Goal: Task Accomplishment & Management: Complete application form

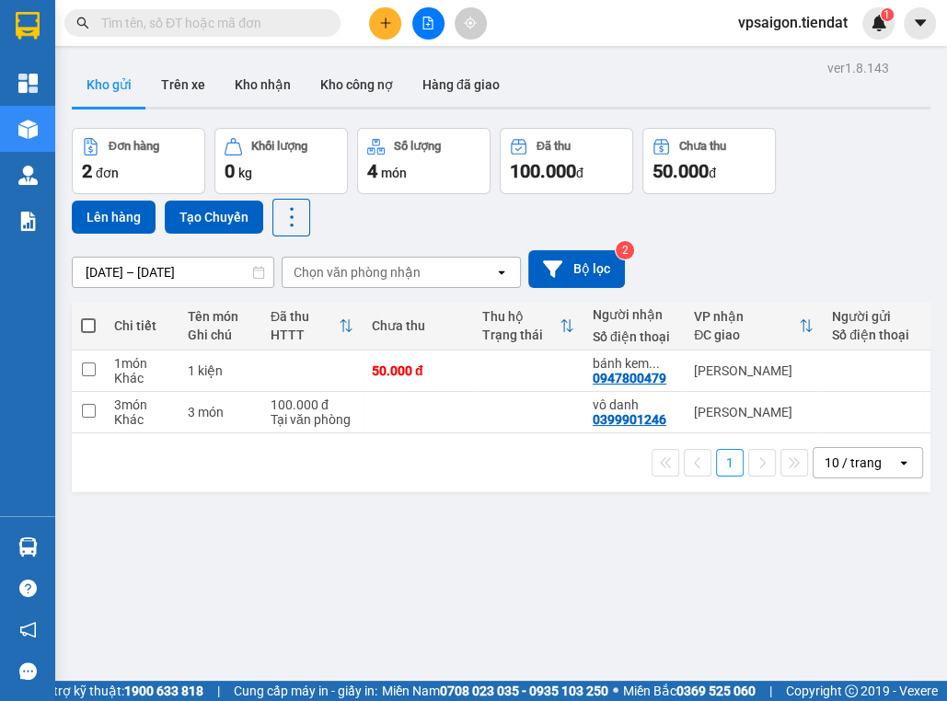
scroll to position [85, 0]
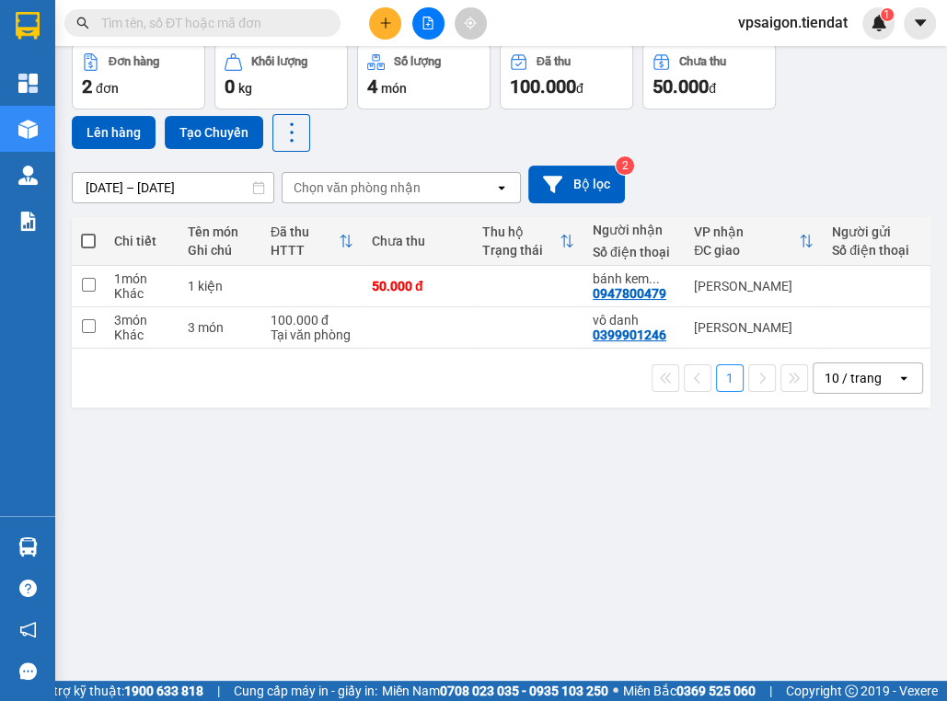
drag, startPoint x: 315, startPoint y: 545, endPoint x: 313, endPoint y: 644, distance: 99.4
click at [313, 644] on div "ver 1.8.143 Kho gửi Trên xe Kho nhận Kho công nợ Hàng đã giao Đơn hàng 2 đơn Kh…" at bounding box center [500, 321] width 873 height 701
click at [416, 475] on div "ver 1.8.143 Kho gửi Trên xe Kho nhận Kho công nợ Hàng đã giao Đơn hàng 2 đơn Kh…" at bounding box center [500, 321] width 873 height 701
click at [388, 462] on div "ver 1.8.143 Kho gửi Trên xe Kho nhận Kho công nợ Hàng đã giao Đơn hàng 2 đơn Kh…" at bounding box center [500, 321] width 873 height 701
click at [310, 486] on div "ver 1.8.143 Kho gửi Trên xe Kho nhận Kho công nợ Hàng đã giao Đơn hàng 2 đơn Kh…" at bounding box center [500, 321] width 873 height 701
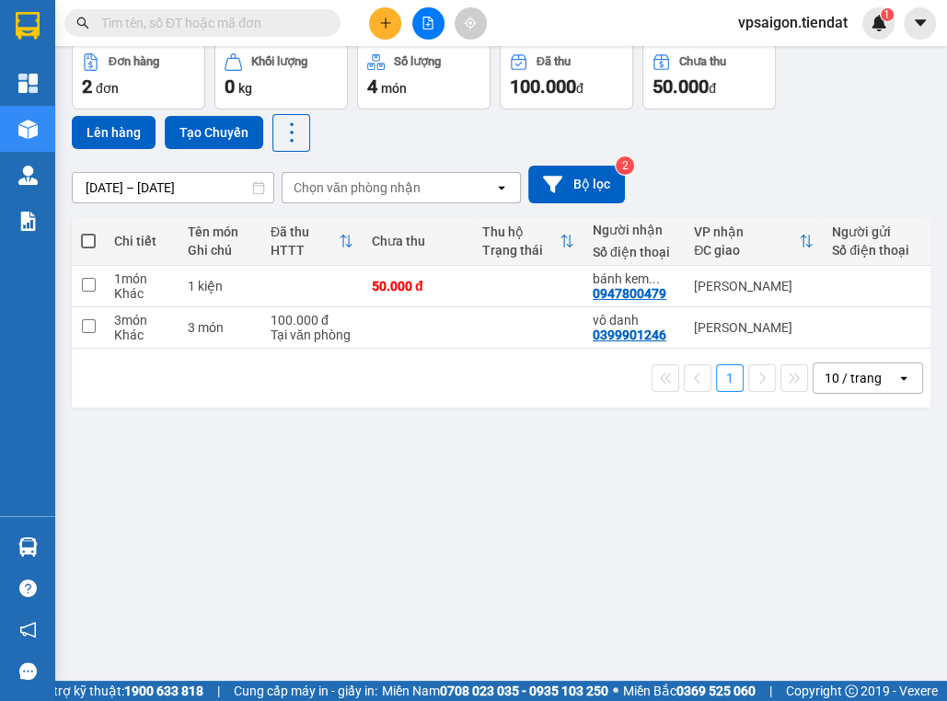
click at [320, 425] on div "ver 1.8.143 Kho gửi Trên xe Kho nhận Kho công nợ Hàng đã giao Đơn hàng 2 đơn Kh…" at bounding box center [500, 321] width 873 height 701
click at [364, 557] on div "ver 1.8.143 Kho gửi Trên xe Kho nhận Kho công nợ Hàng đã giao Đơn hàng 2 đơn Kh…" at bounding box center [500, 321] width 873 height 701
click at [328, 472] on div "ver 1.8.143 Kho gửi Trên xe Kho nhận Kho công nợ Hàng đã giao Đơn hàng 2 đơn Kh…" at bounding box center [500, 321] width 873 height 701
click at [375, 283] on div "50.000 đ" at bounding box center [418, 286] width 92 height 15
checkbox input "true"
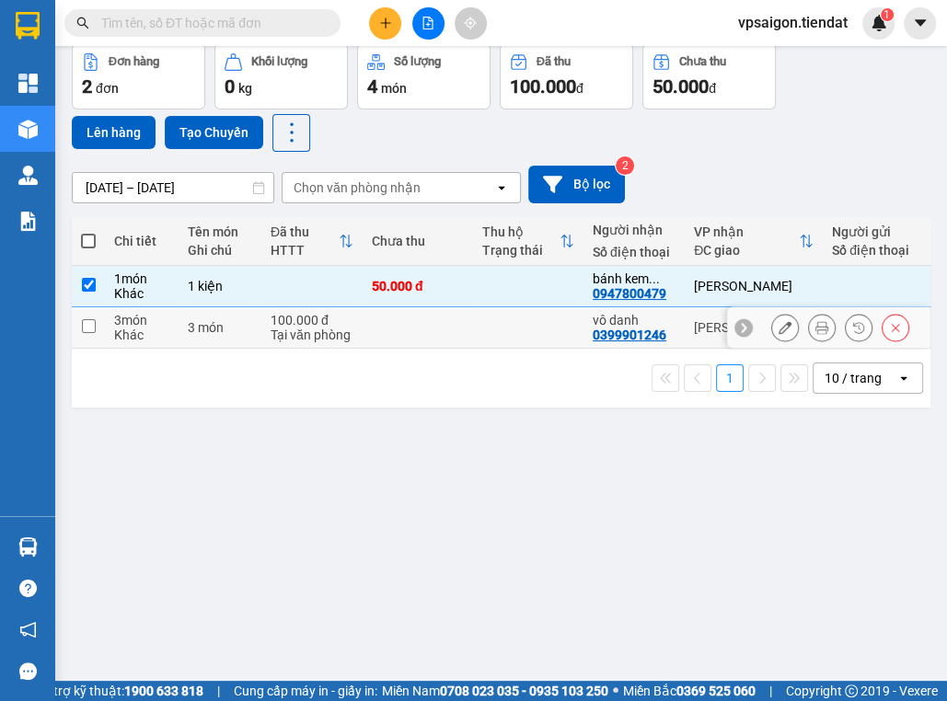
click at [327, 328] on div "Tại văn phòng" at bounding box center [312, 335] width 83 height 15
checkbox input "true"
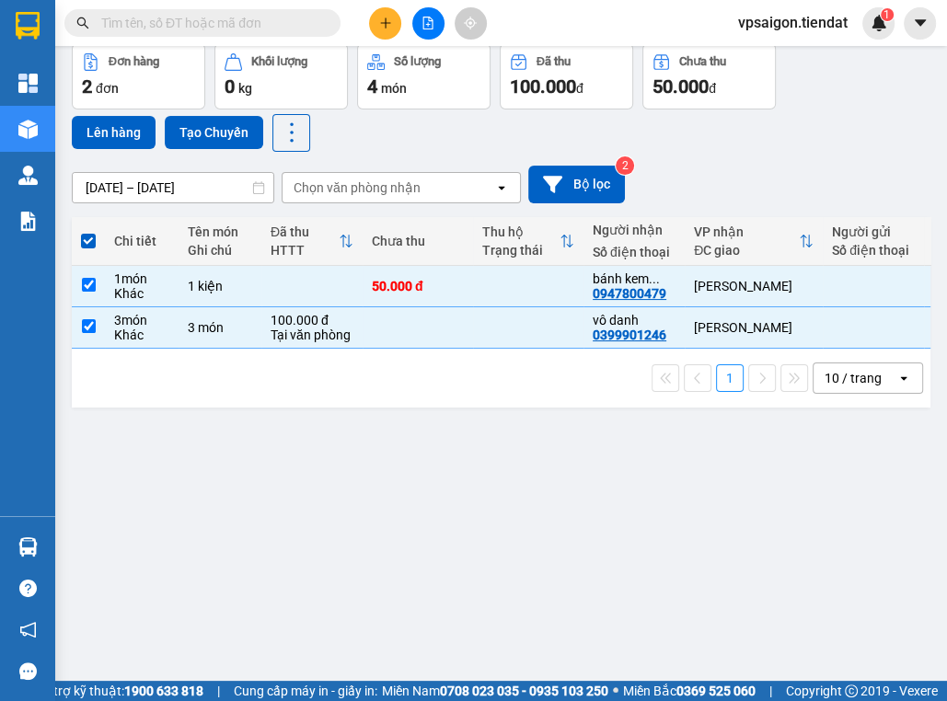
drag, startPoint x: 225, startPoint y: 449, endPoint x: 214, endPoint y: 269, distance: 180.7
click at [225, 449] on div "ver 1.8.143 Kho gửi Trên xe Kho nhận Kho công nợ Hàng đã giao Đơn hàng 2 đơn Kh…" at bounding box center [500, 321] width 873 height 701
click at [113, 141] on button "Lên hàng" at bounding box center [114, 132] width 84 height 33
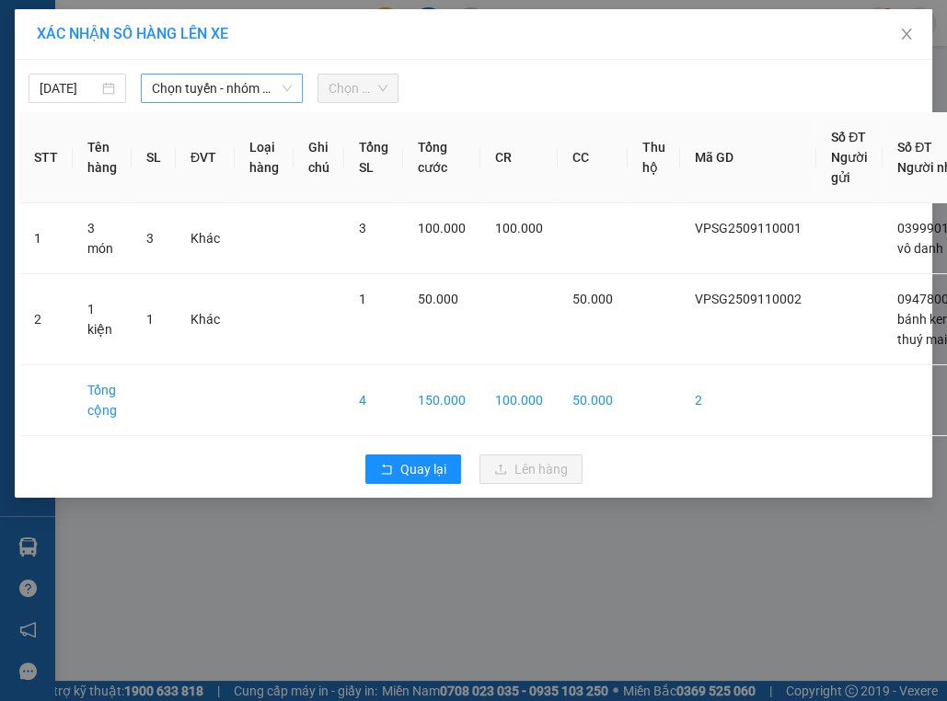
click at [178, 102] on div "Chọn tuyến - nhóm tuyến" at bounding box center [222, 88] width 162 height 29
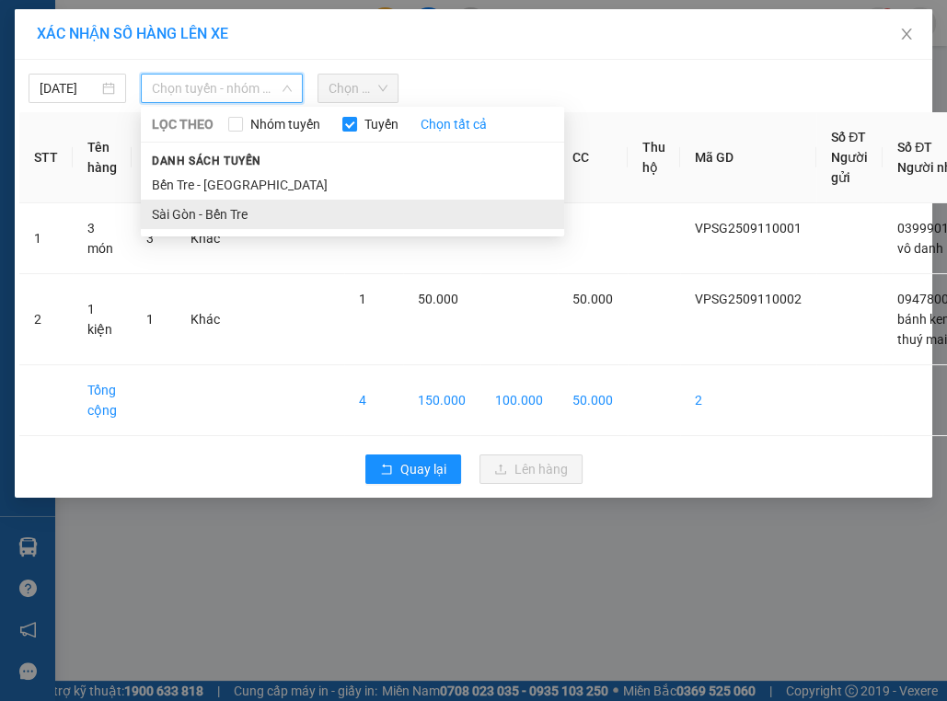
click at [184, 204] on li "Sài Gòn - Bến Tre" at bounding box center [352, 214] width 423 height 29
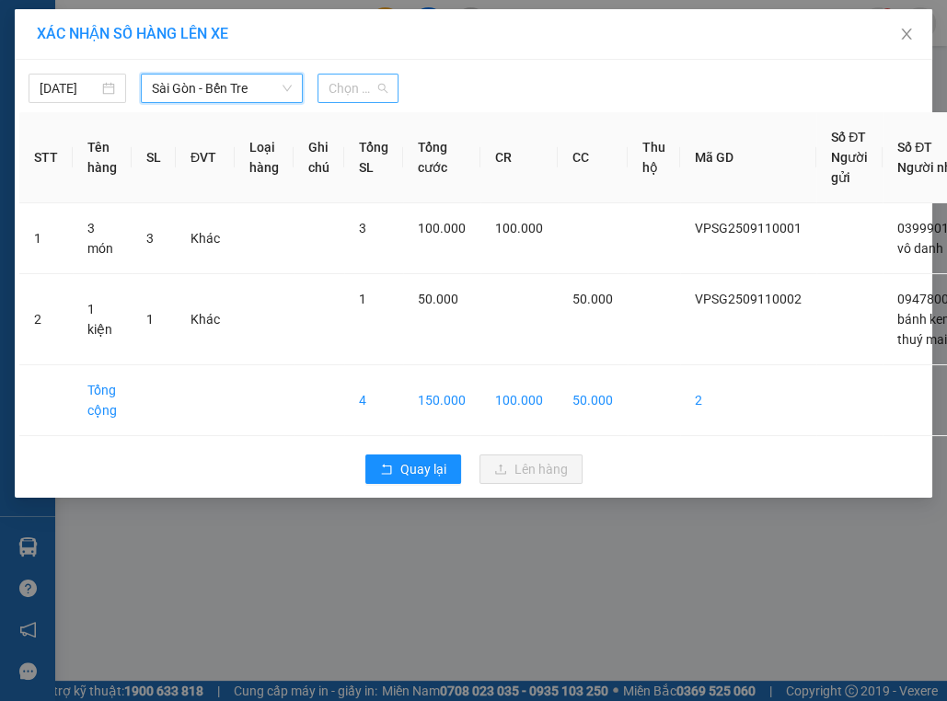
click at [379, 87] on span "Chọn chuyến" at bounding box center [359, 89] width 60 height 28
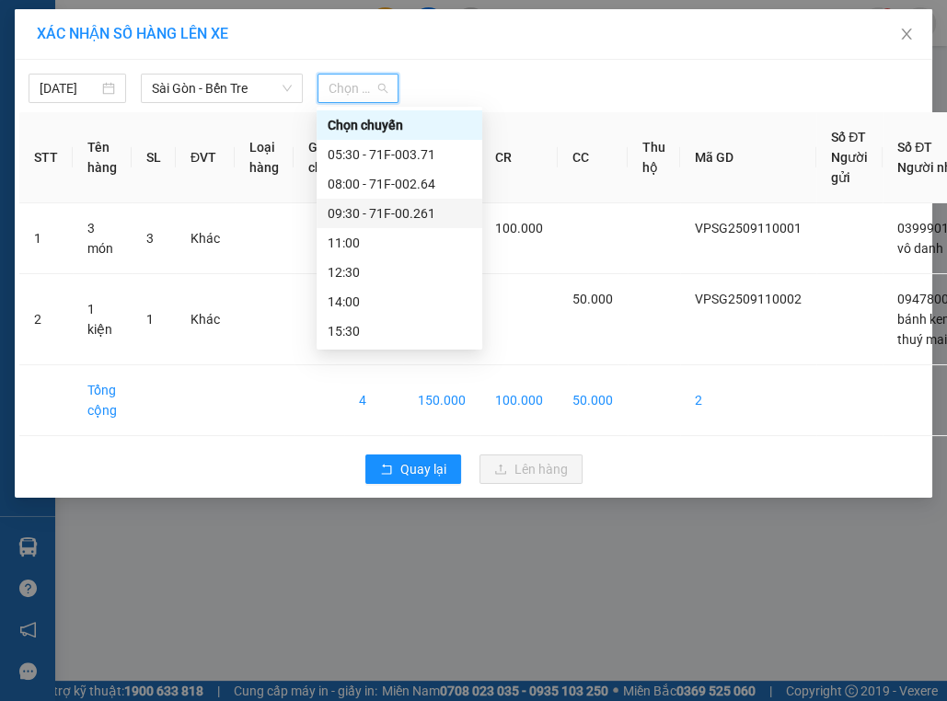
click at [358, 204] on div "09:30 - 71F-00.261" at bounding box center [400, 213] width 144 height 20
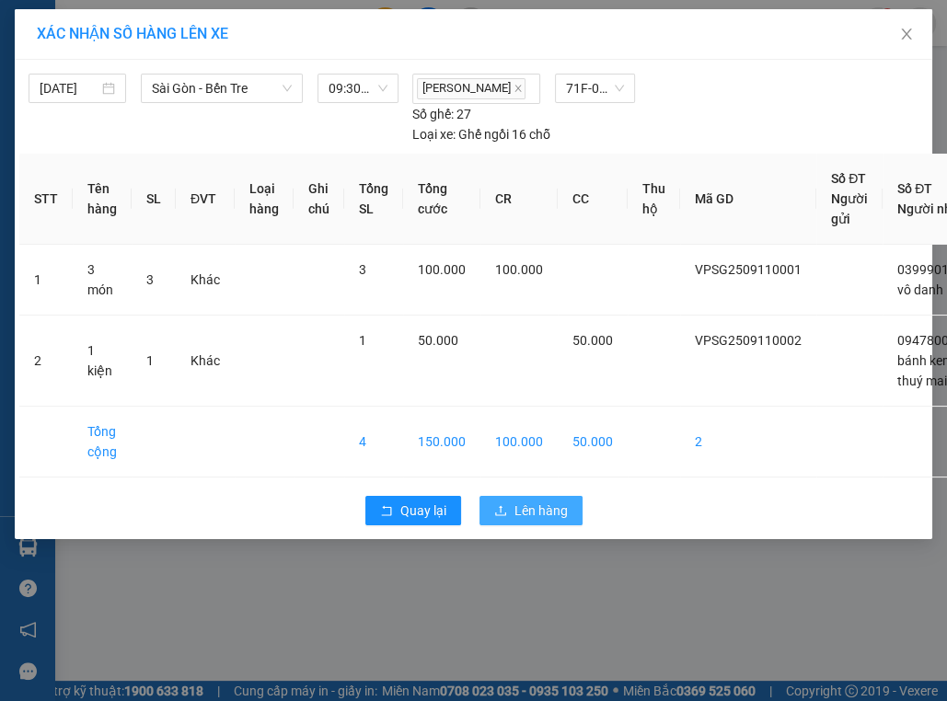
click at [534, 504] on span "Lên hàng" at bounding box center [540, 511] width 53 height 20
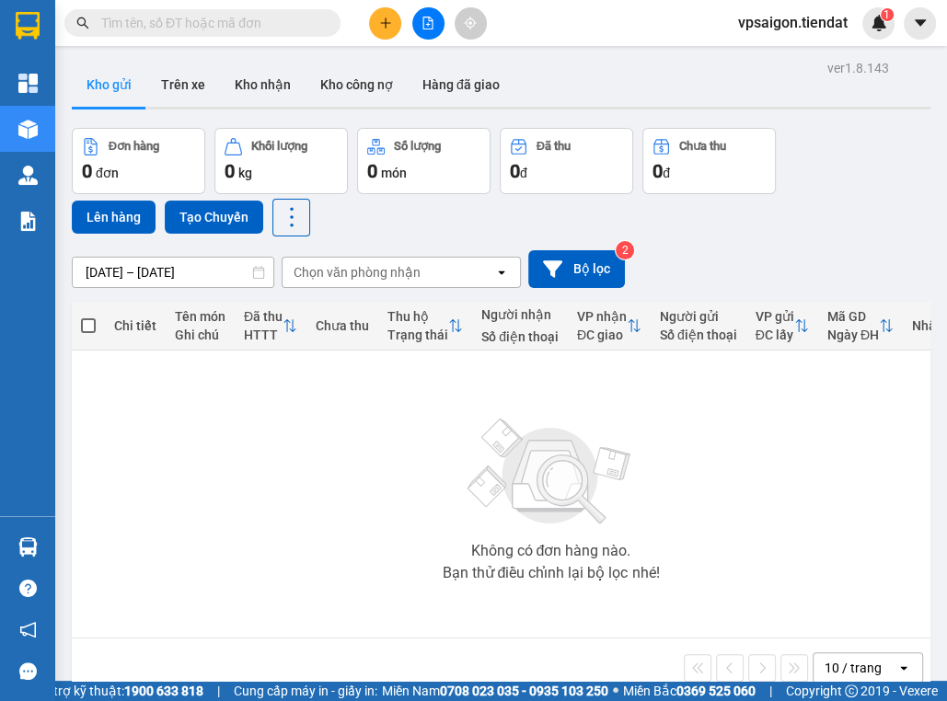
click at [384, 15] on button at bounding box center [385, 23] width 32 height 32
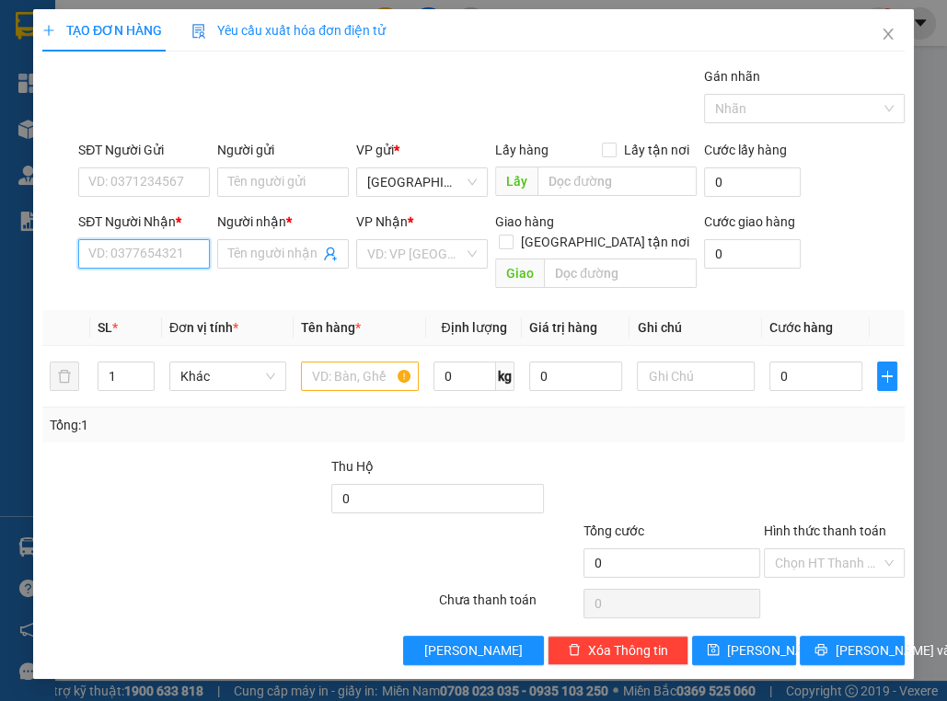
click at [123, 243] on input "SĐT Người Nhận *" at bounding box center [144, 253] width 132 height 29
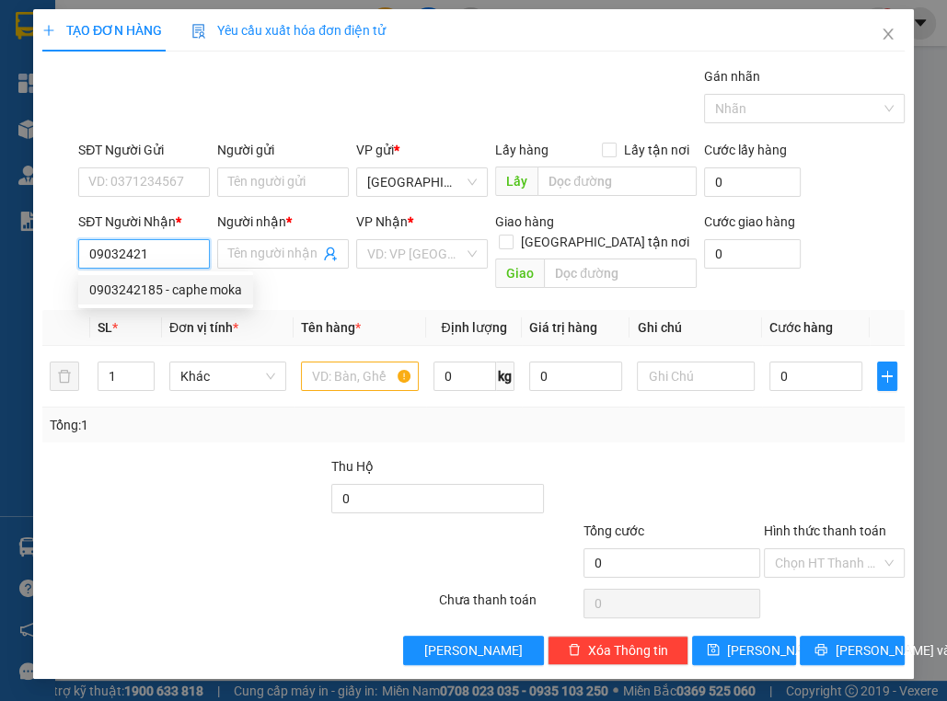
click at [138, 288] on div "0903242185 - caphe moka" at bounding box center [165, 290] width 153 height 20
type input "0903242185"
type input "caphe moka"
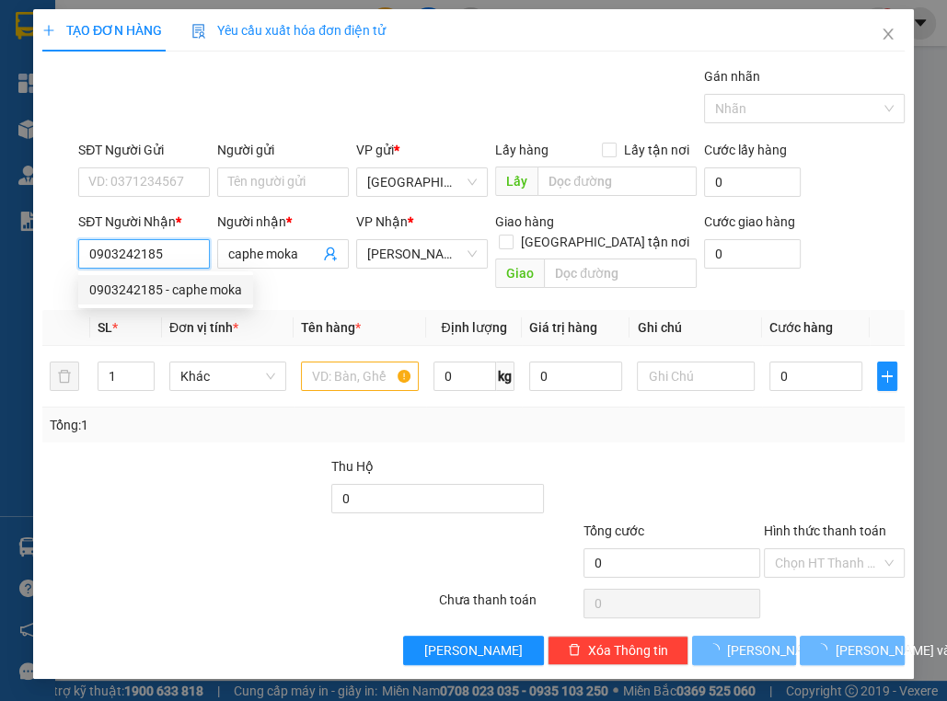
type input "30.000"
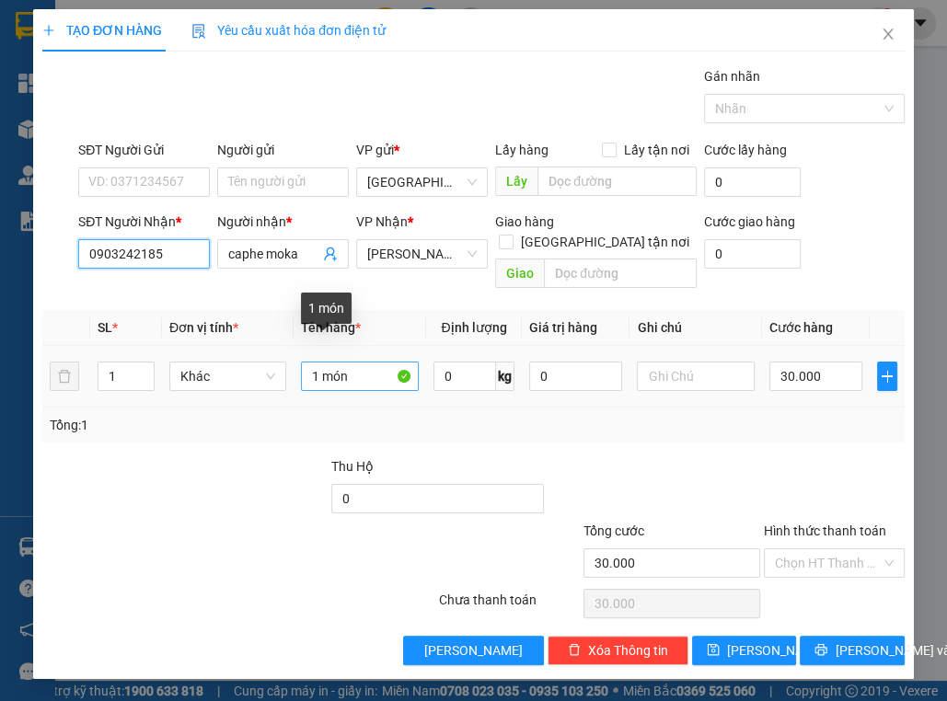
type input "0903242185"
click at [353, 362] on input "1 món" at bounding box center [359, 376] width 117 height 29
click at [129, 256] on input "0903242185" at bounding box center [144, 253] width 132 height 29
click at [129, 257] on input "0903242185" at bounding box center [144, 253] width 132 height 29
drag, startPoint x: 249, startPoint y: 471, endPoint x: 256, endPoint y: 461, distance: 12.0
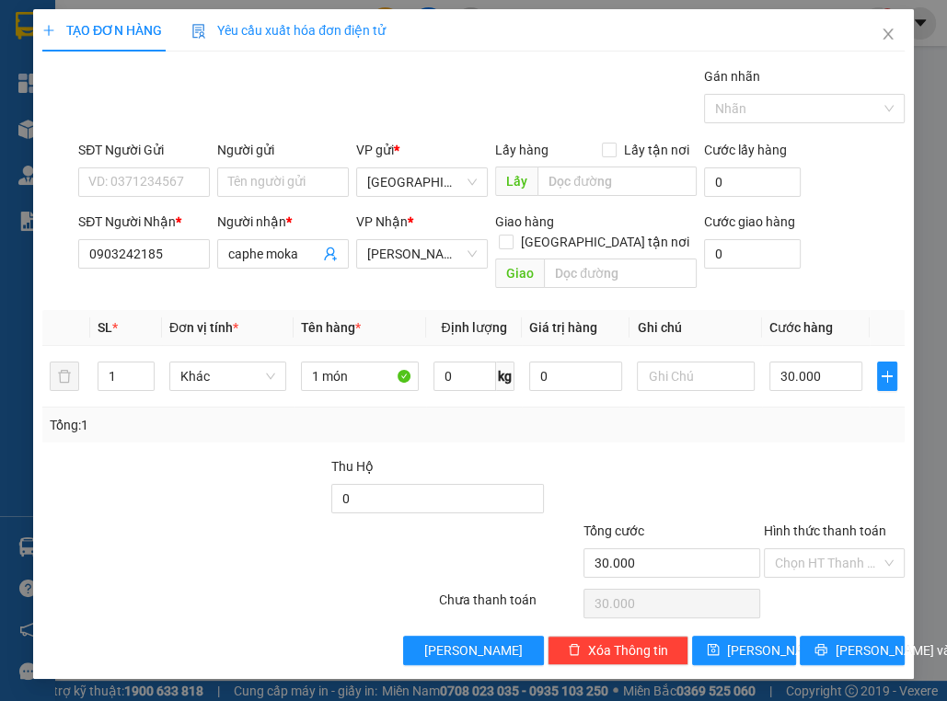
click at [249, 471] on div at bounding box center [257, 488] width 144 height 64
click at [830, 636] on button "[PERSON_NAME] và In" at bounding box center [852, 650] width 105 height 29
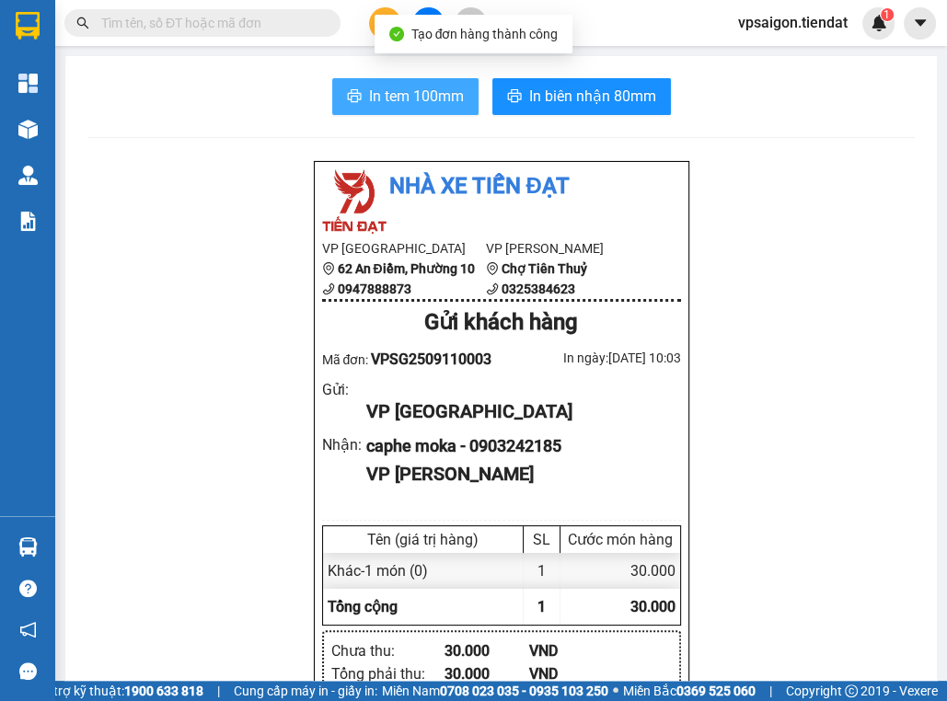
click at [395, 105] on span "In tem 100mm" at bounding box center [416, 96] width 95 height 23
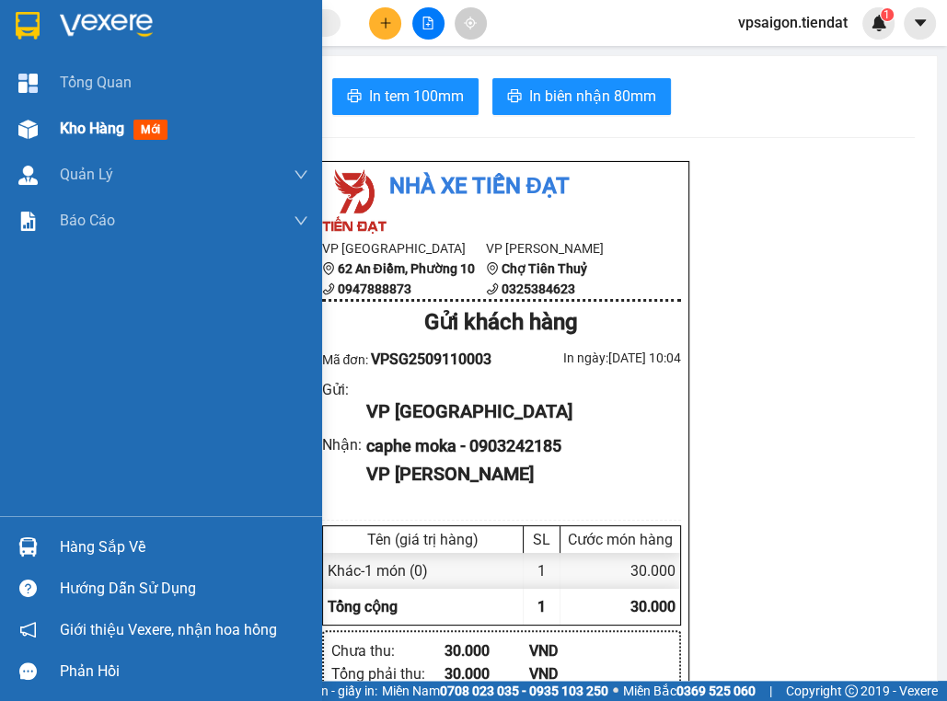
click at [63, 141] on div "Kho hàng mới" at bounding box center [184, 129] width 248 height 46
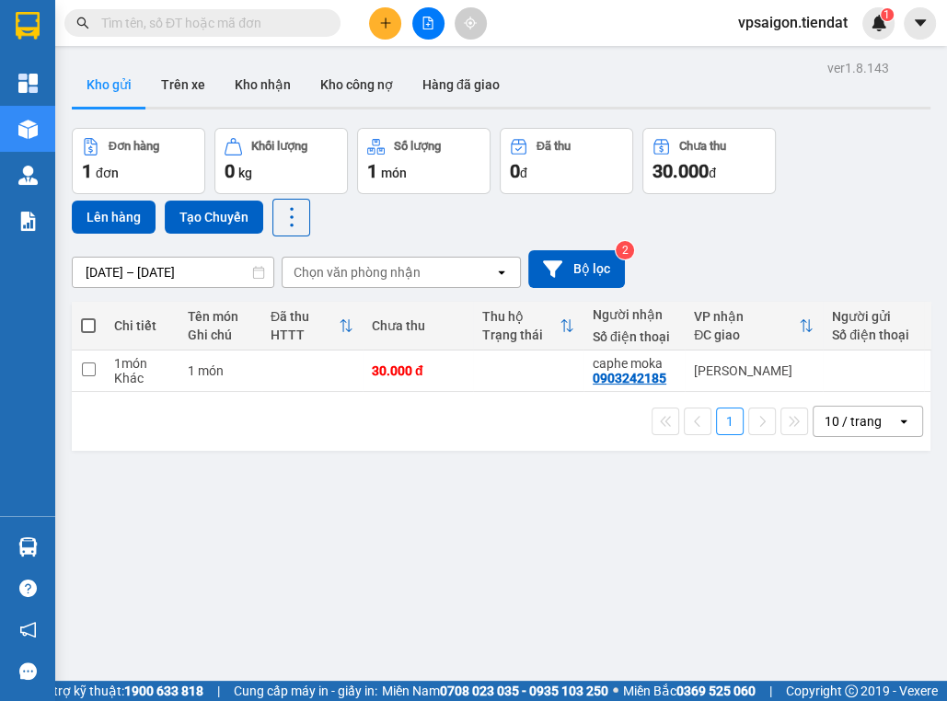
click at [325, 497] on div "ver 1.8.143 Kho gửi Trên xe Kho nhận Kho công nợ Hàng đã giao Đơn hàng 1 đơn Kh…" at bounding box center [500, 405] width 873 height 701
click at [815, 371] on icon at bounding box center [821, 370] width 13 height 13
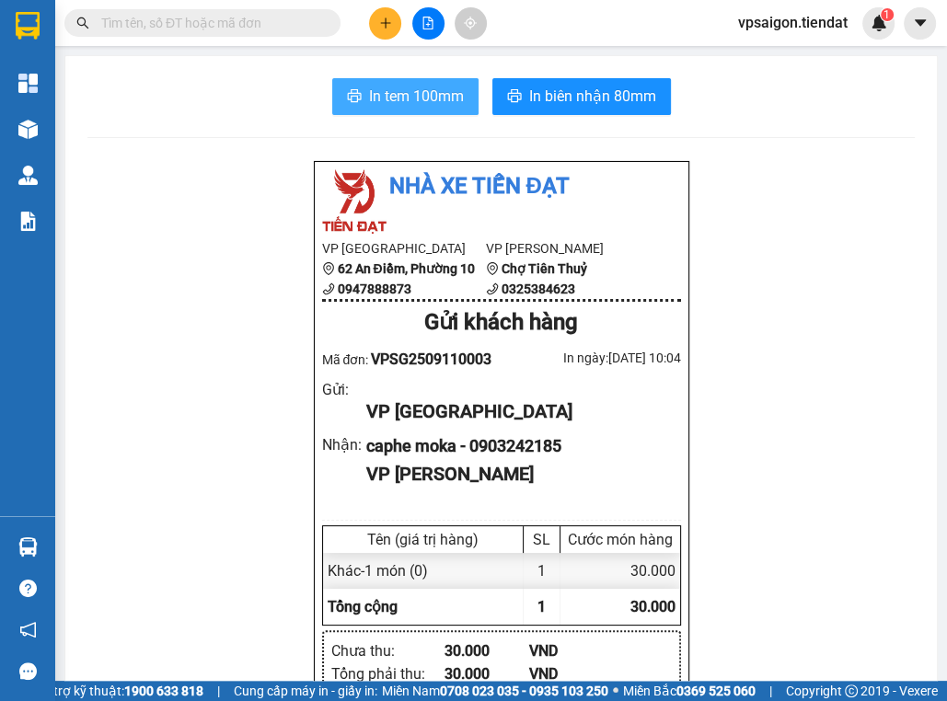
click at [395, 85] on span "In tem 100mm" at bounding box center [416, 96] width 95 height 23
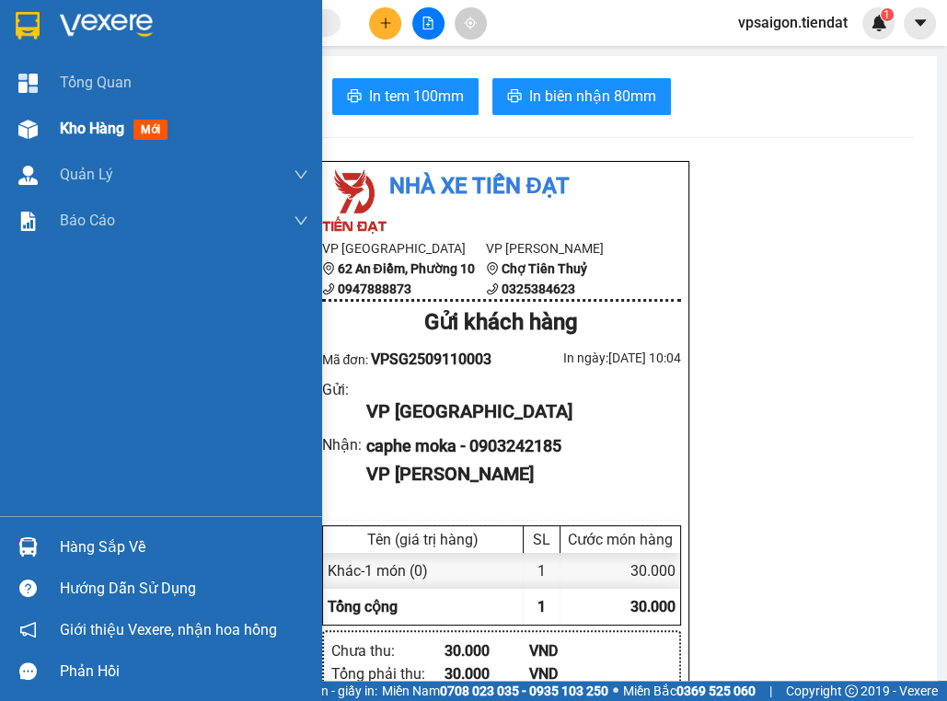
click at [122, 131] on span "Kho hàng" at bounding box center [92, 128] width 64 height 17
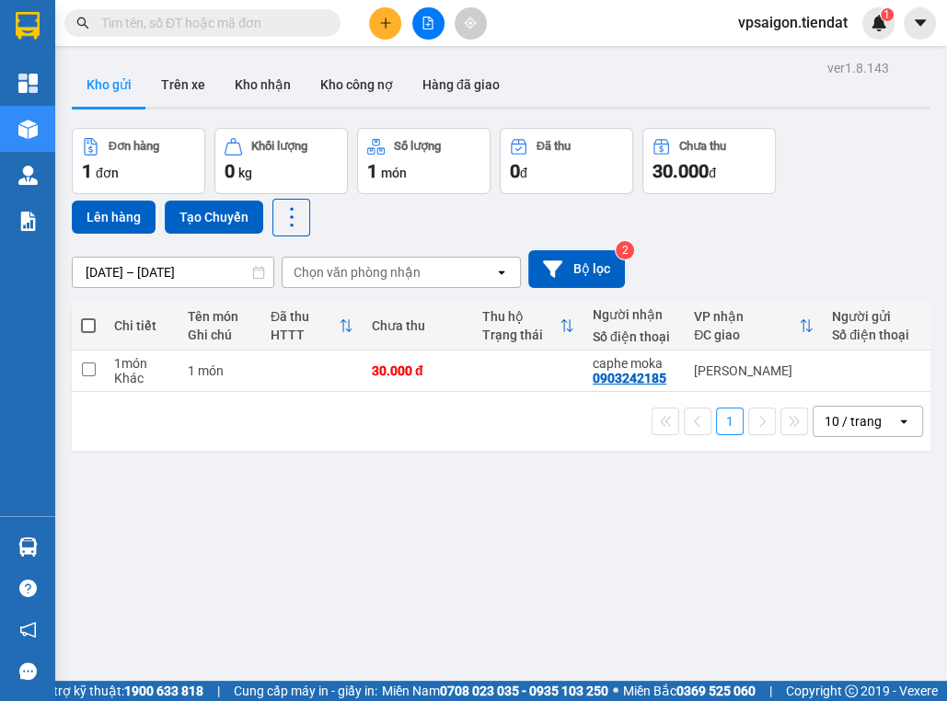
click at [376, 23] on button at bounding box center [385, 23] width 32 height 32
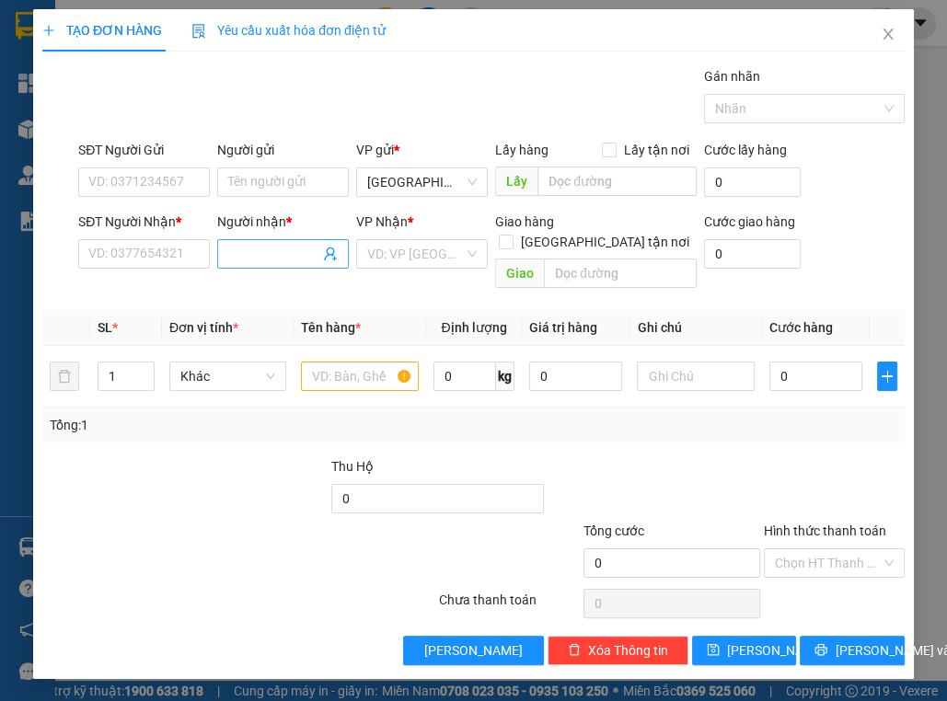
click at [264, 267] on span at bounding box center [283, 253] width 132 height 29
click at [265, 262] on input "Người nhận *" at bounding box center [273, 254] width 91 height 20
type input "Nhựt Thu"
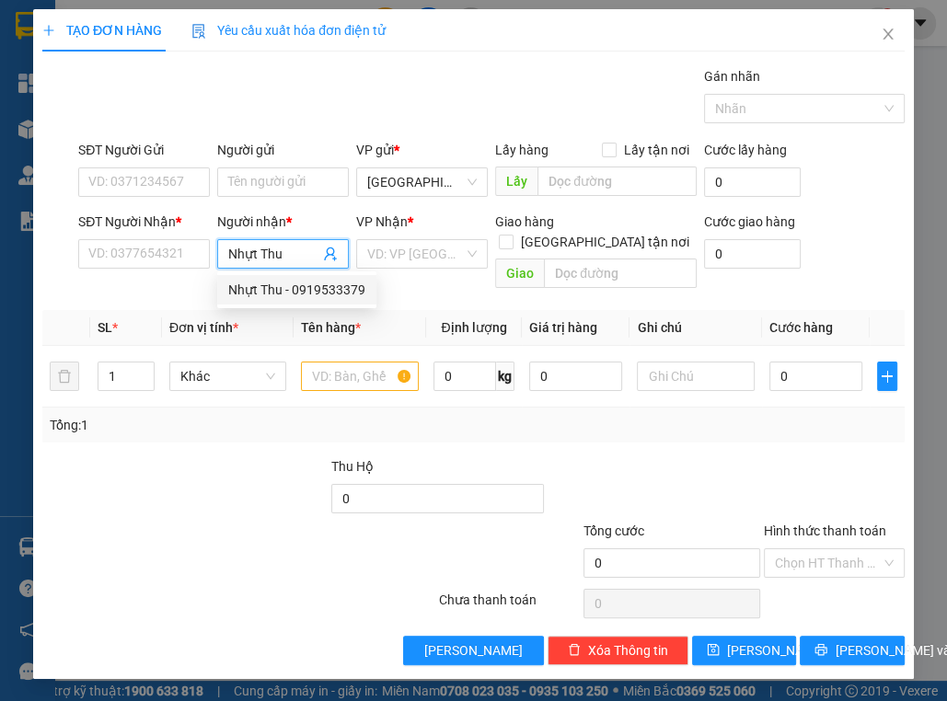
click at [291, 294] on div "Nhựt Thu - 0919533379" at bounding box center [296, 290] width 137 height 20
type input "0919533379"
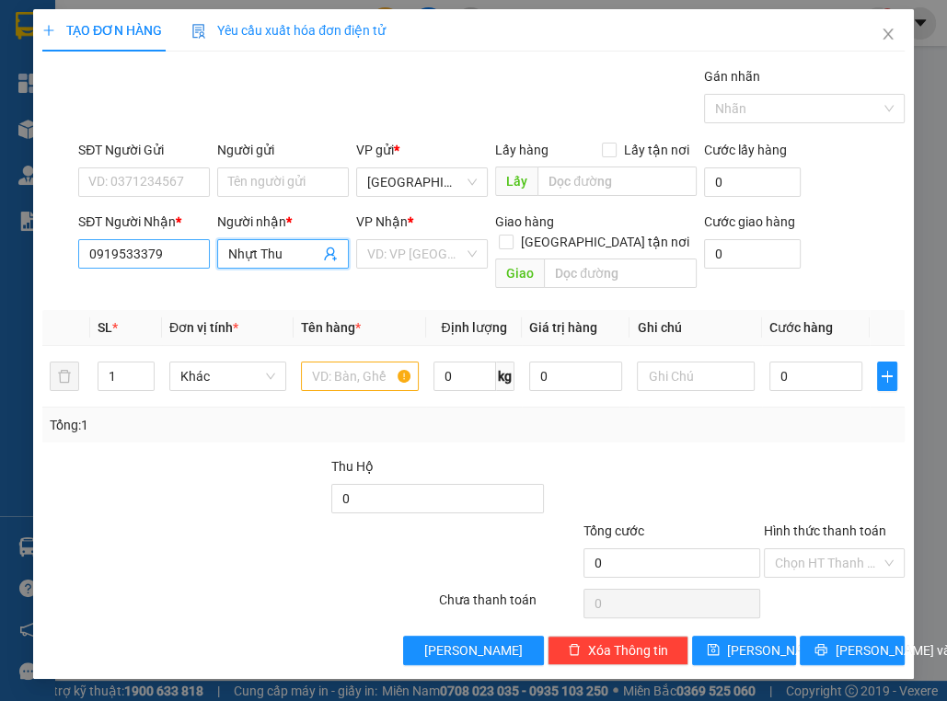
type input "Nhựt Thu"
click at [173, 255] on input "0919533379" at bounding box center [144, 253] width 132 height 29
click at [873, 46] on span "Close" at bounding box center [888, 35] width 52 height 52
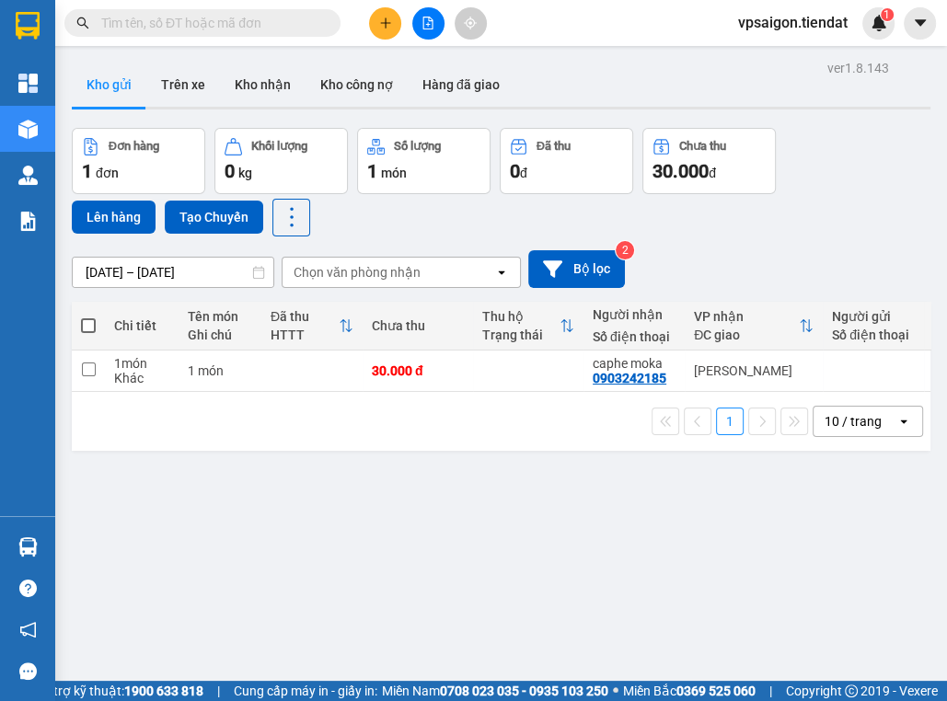
click at [387, 33] on button at bounding box center [385, 23] width 32 height 32
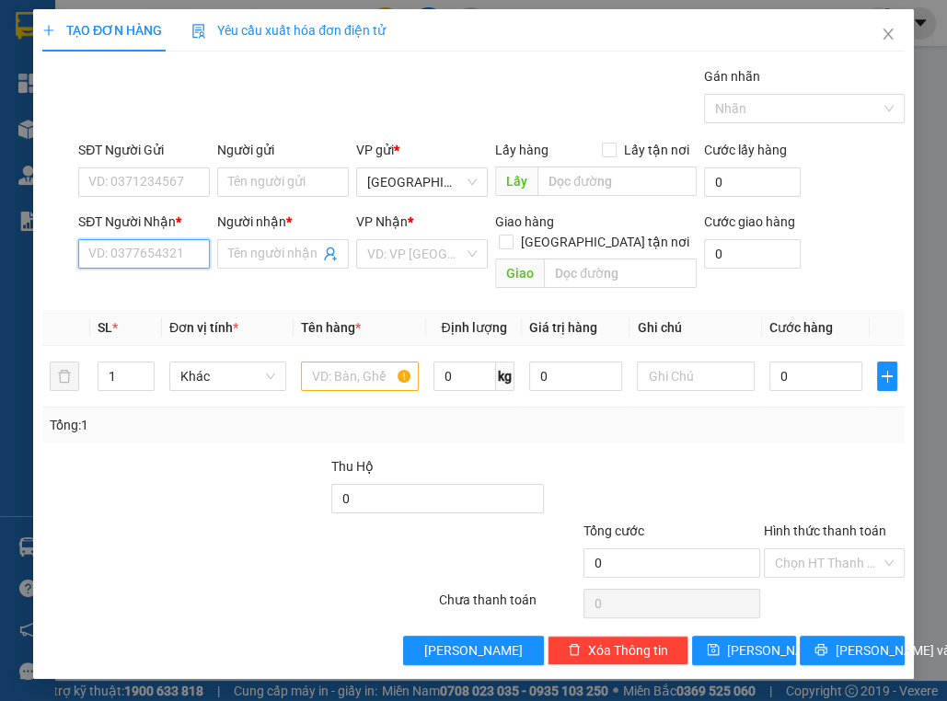
click at [162, 264] on input "SĐT Người Nhận *" at bounding box center [144, 253] width 132 height 29
paste input "0919533379"
type input "0919533379"
click at [162, 256] on input "0919533379" at bounding box center [144, 253] width 132 height 29
click at [186, 294] on div "0919533379 - Nhựt Thu" at bounding box center [157, 290] width 137 height 20
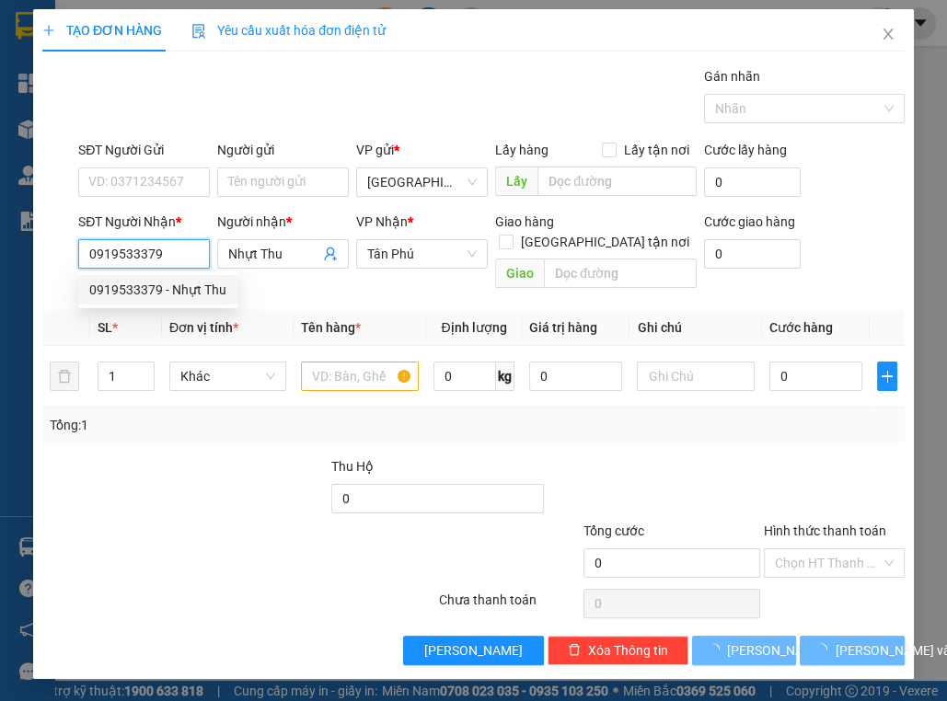
type input "Nhựt Thu"
type input "100.000"
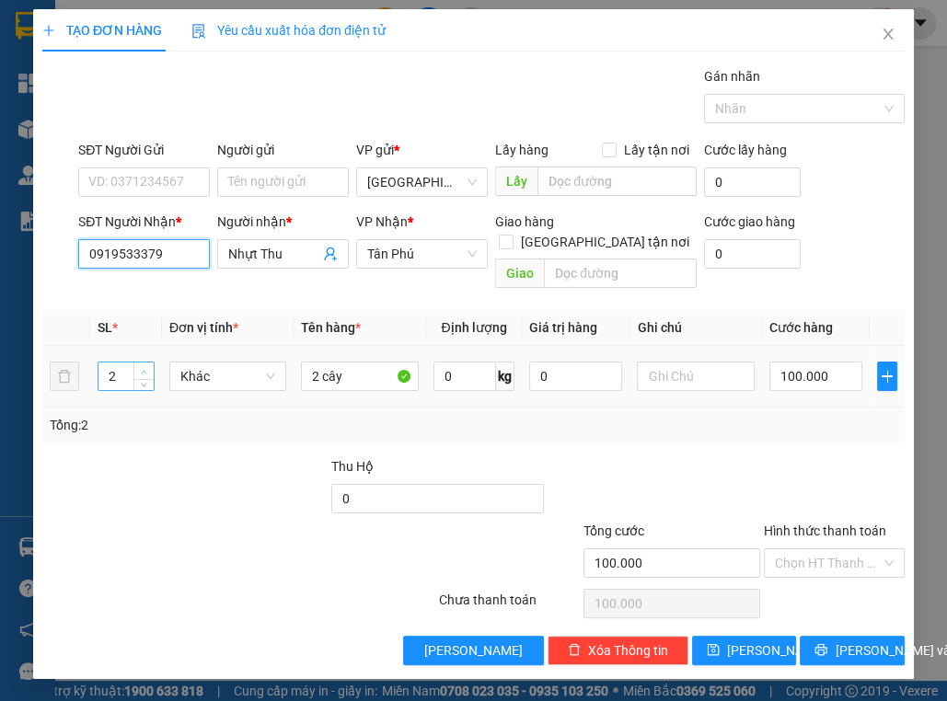
type input "0919533379"
type input "3"
click at [143, 366] on span "up" at bounding box center [144, 371] width 11 height 11
click at [317, 362] on input "2 cây" at bounding box center [359, 376] width 117 height 29
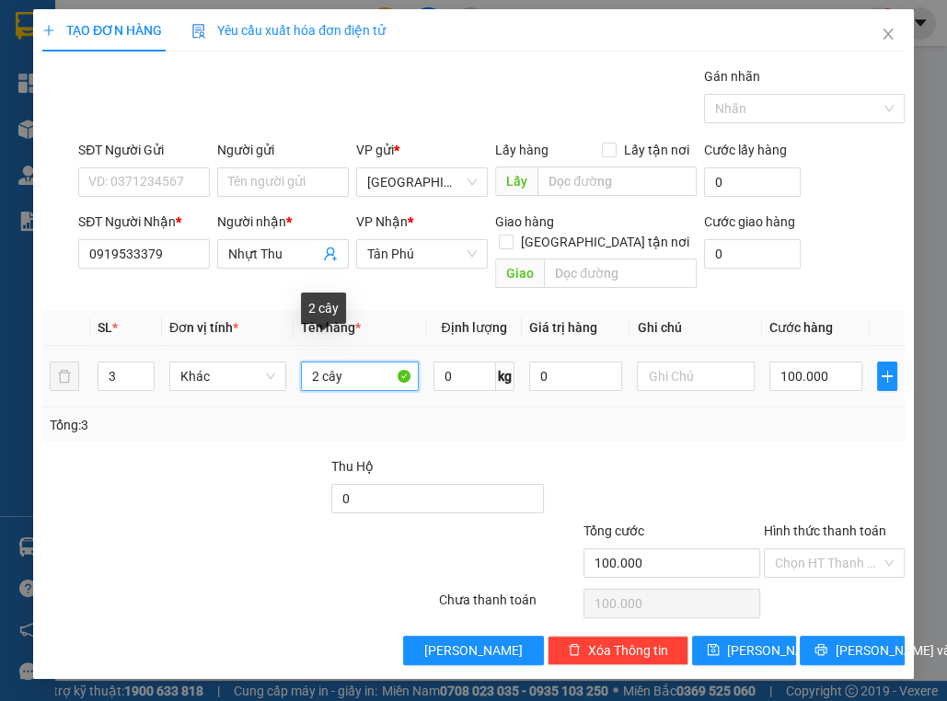
click at [317, 362] on input "2 cây" at bounding box center [359, 376] width 117 height 29
type input "3 cây"
type input "1"
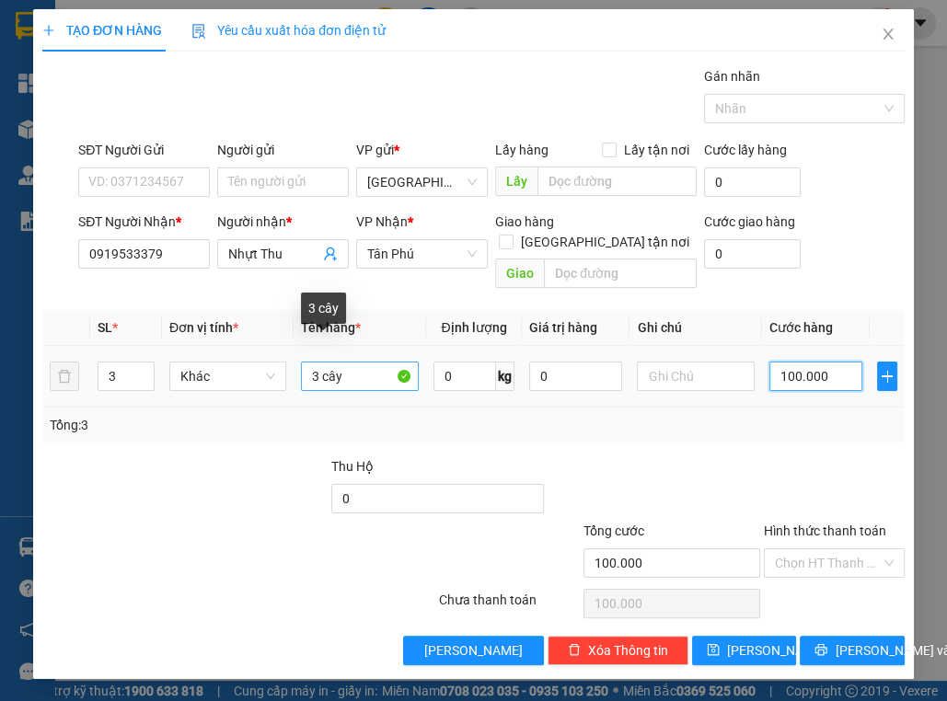
type input "1"
type input "15"
type input "150"
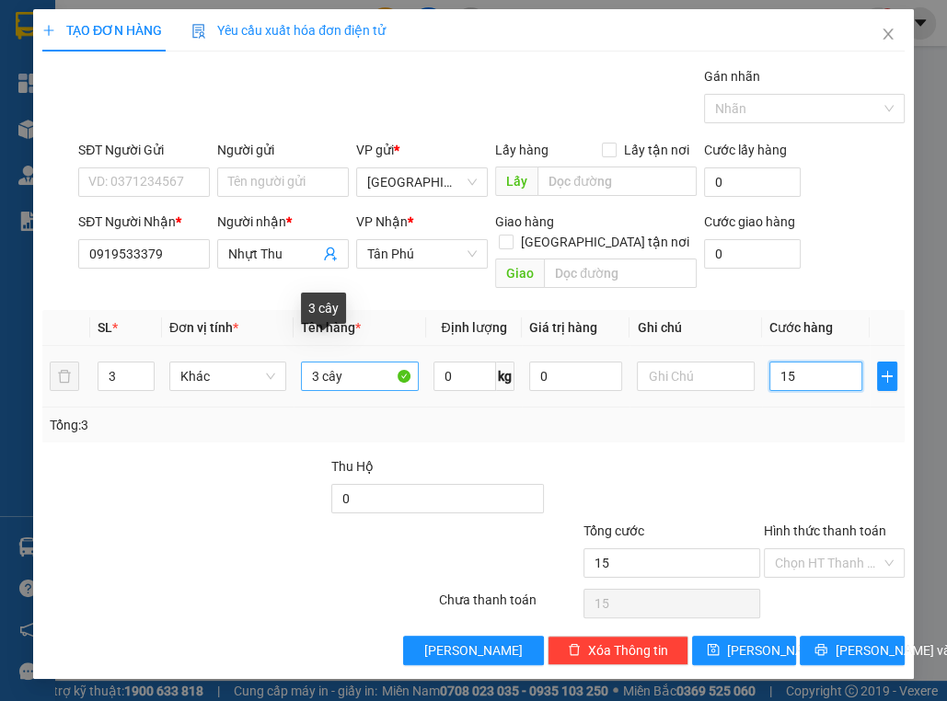
type input "150"
type input "150.000"
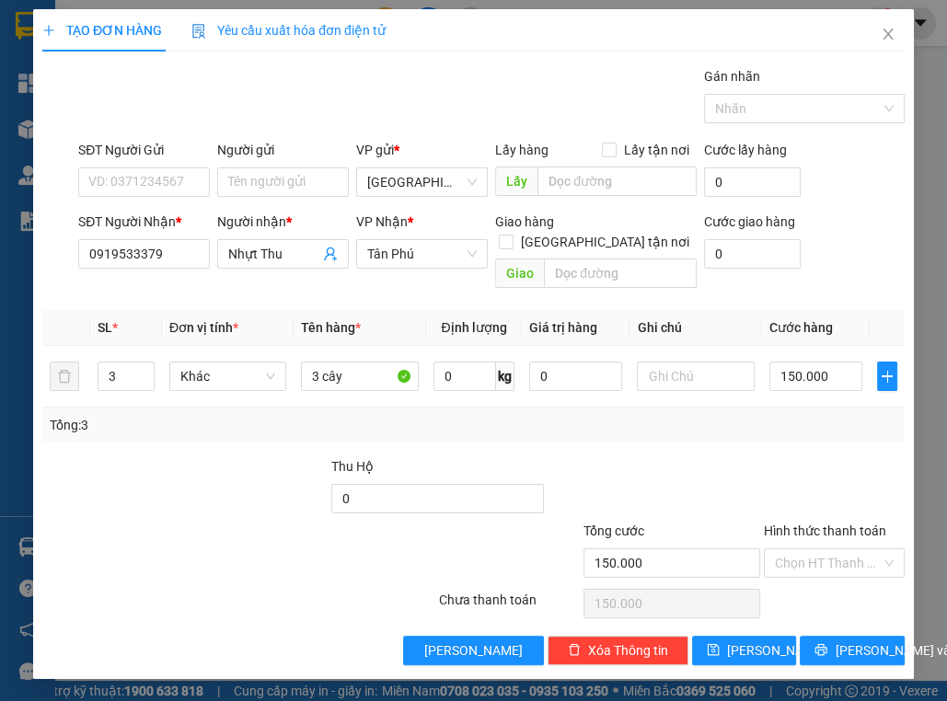
drag, startPoint x: 713, startPoint y: 400, endPoint x: 648, endPoint y: 427, distance: 70.6
click at [713, 415] on div "Tổng: 3" at bounding box center [474, 425] width 848 height 20
click at [154, 229] on div "SĐT Người Nhận *" at bounding box center [144, 222] width 132 height 20
click at [154, 239] on input "0919533379" at bounding box center [144, 253] width 132 height 29
click at [154, 229] on div "SĐT Người Nhận *" at bounding box center [144, 222] width 132 height 20
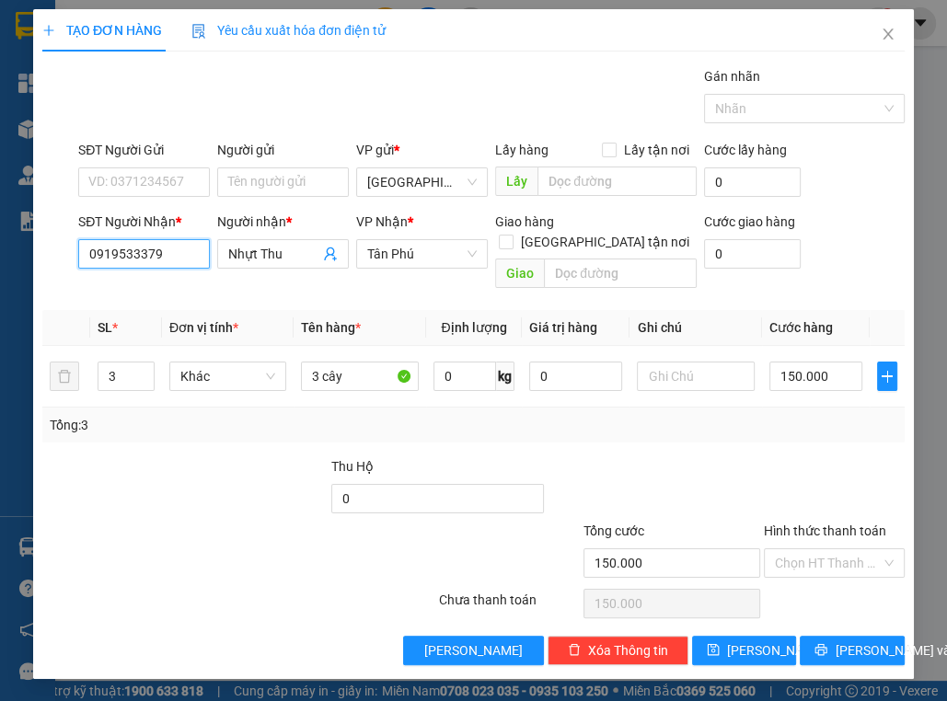
click at [154, 239] on input "0919533379" at bounding box center [144, 253] width 132 height 29
click at [154, 229] on div "SĐT Người Nhận *" at bounding box center [144, 222] width 132 height 20
click at [154, 239] on input "0919533379" at bounding box center [144, 253] width 132 height 29
click at [153, 247] on input "0919533379" at bounding box center [144, 253] width 132 height 29
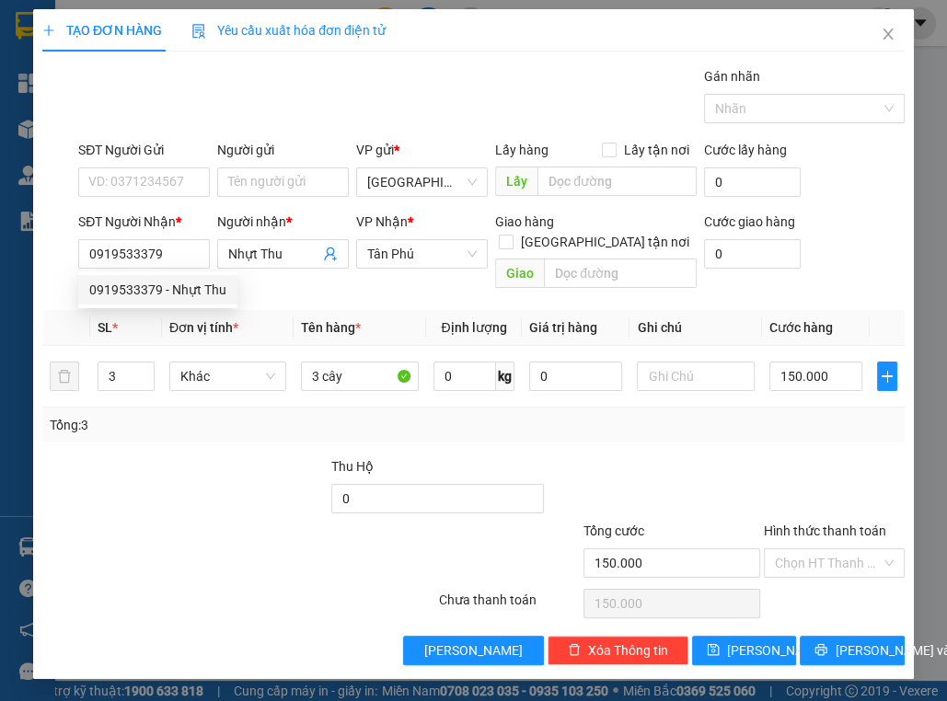
click at [192, 456] on div at bounding box center [257, 488] width 144 height 64
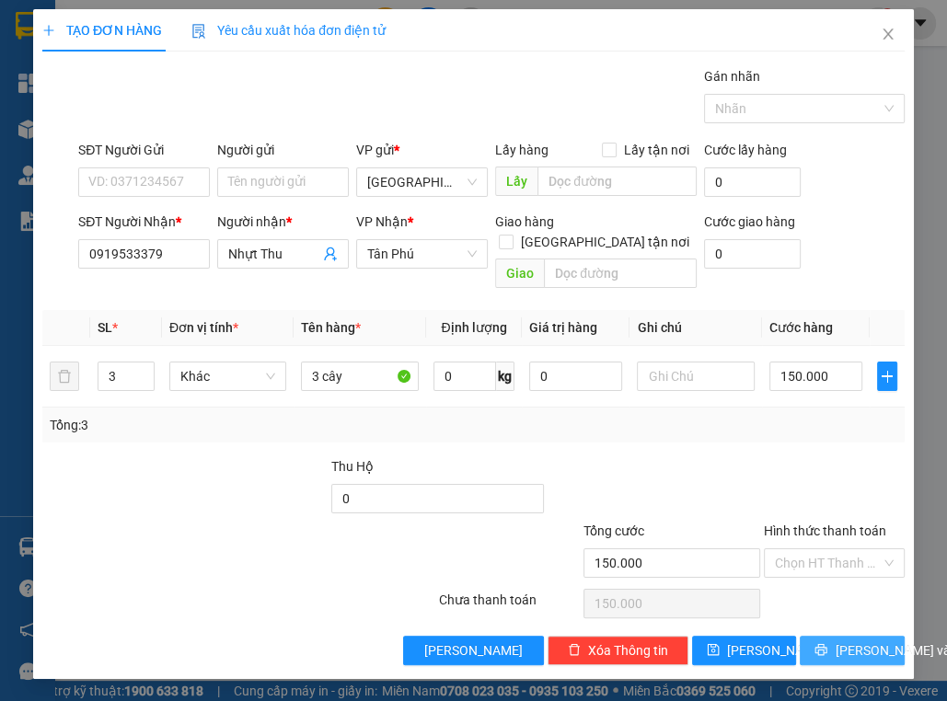
click at [841, 641] on span "Lưu và In" at bounding box center [899, 651] width 129 height 20
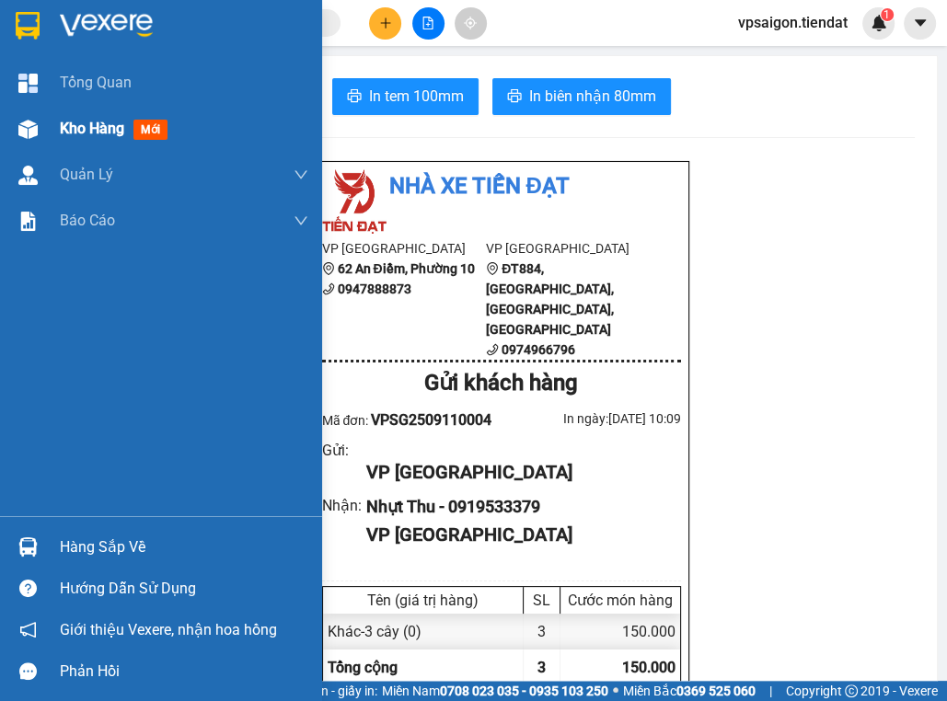
click at [49, 110] on div "Kho hàng mới" at bounding box center [161, 129] width 322 height 46
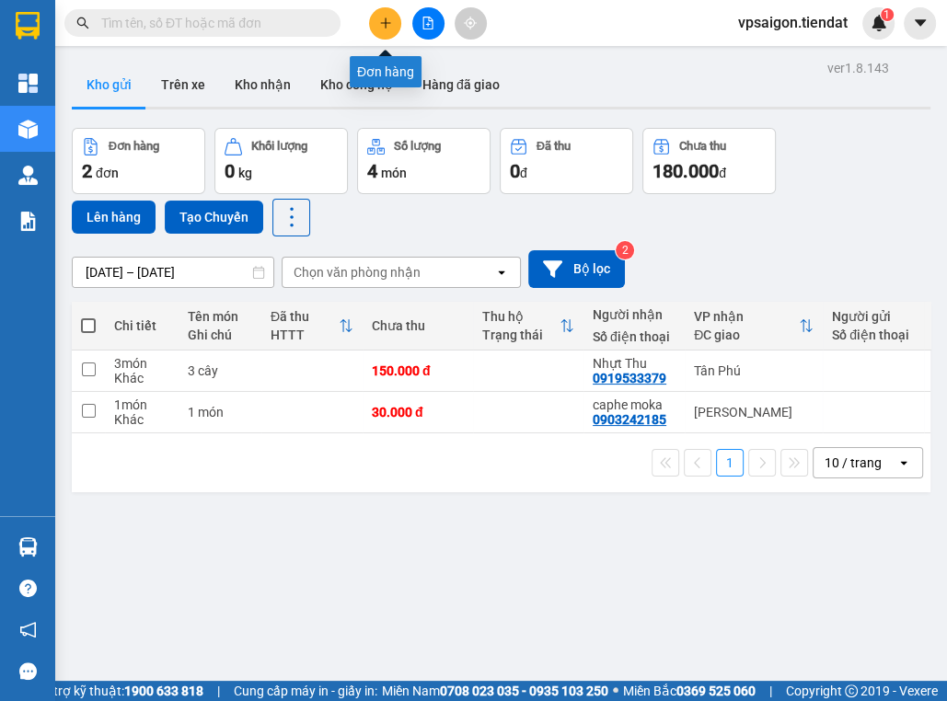
click at [381, 8] on button at bounding box center [385, 23] width 32 height 32
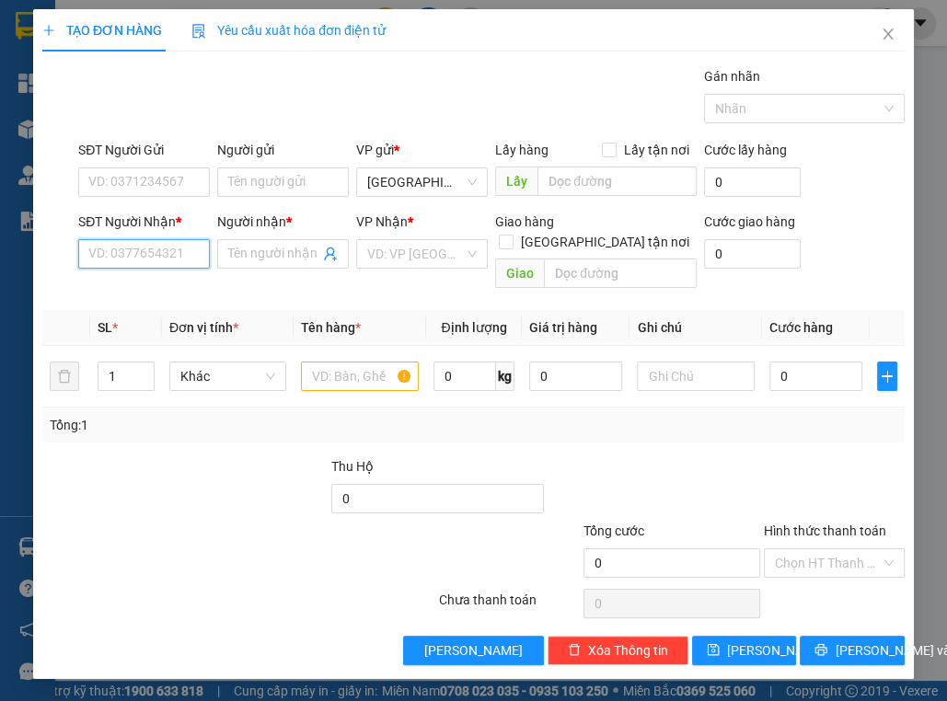
click at [158, 265] on input "SĐT Người Nhận *" at bounding box center [144, 253] width 132 height 29
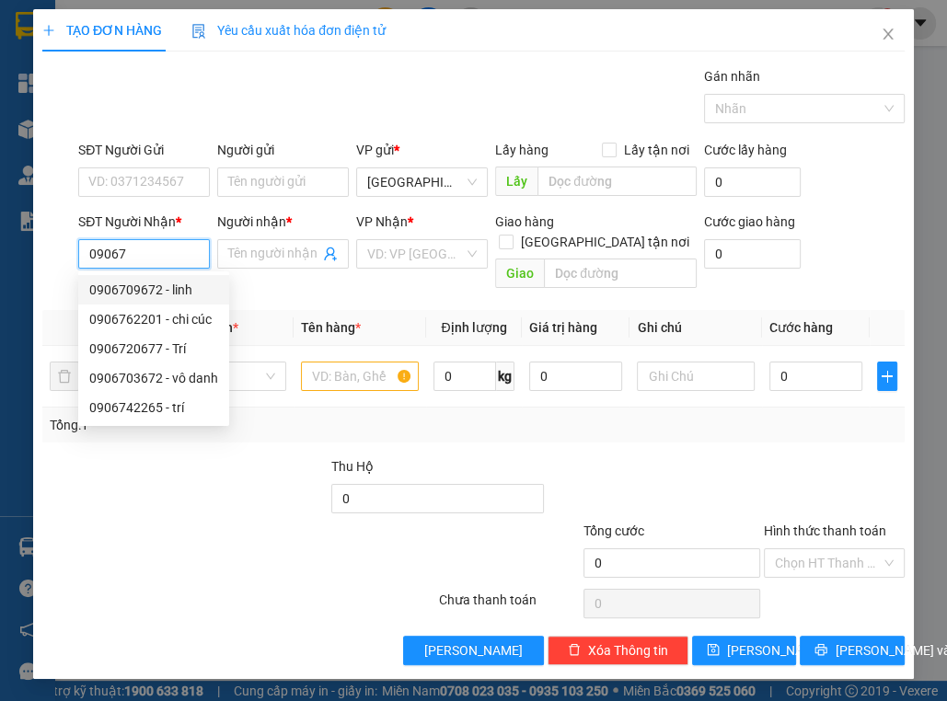
click at [144, 285] on div "0906709672 - linh" at bounding box center [153, 290] width 129 height 20
type input "0906709672"
type input "linh"
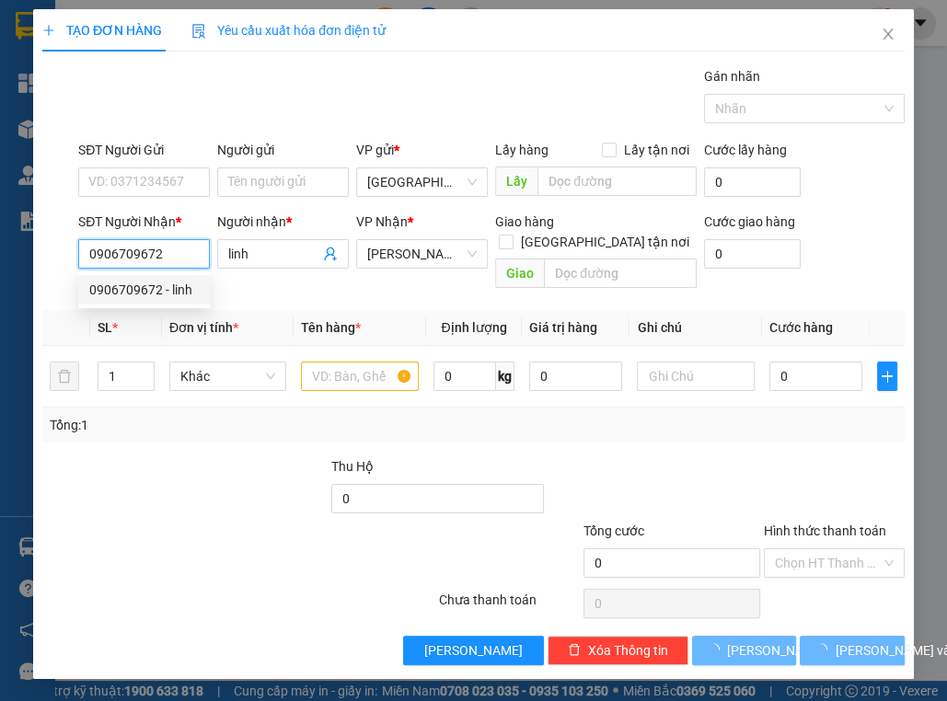
type input "40.000"
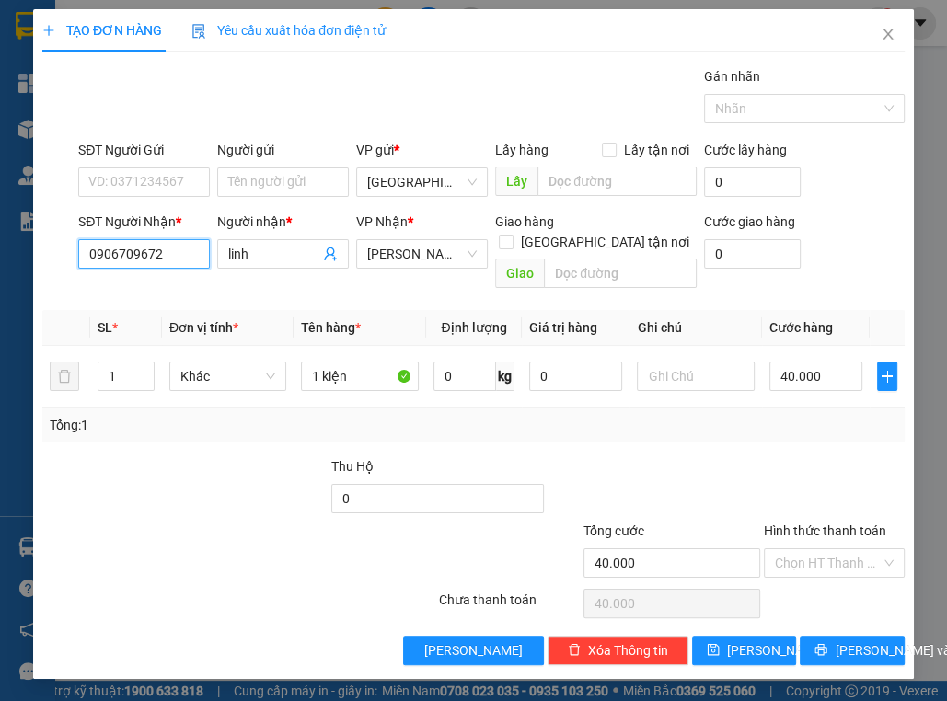
type input "0906709672"
click at [152, 241] on input "0906709672" at bounding box center [144, 253] width 132 height 29
drag, startPoint x: 147, startPoint y: 449, endPoint x: 144, endPoint y: 437, distance: 12.5
click at [144, 456] on div at bounding box center [112, 488] width 144 height 64
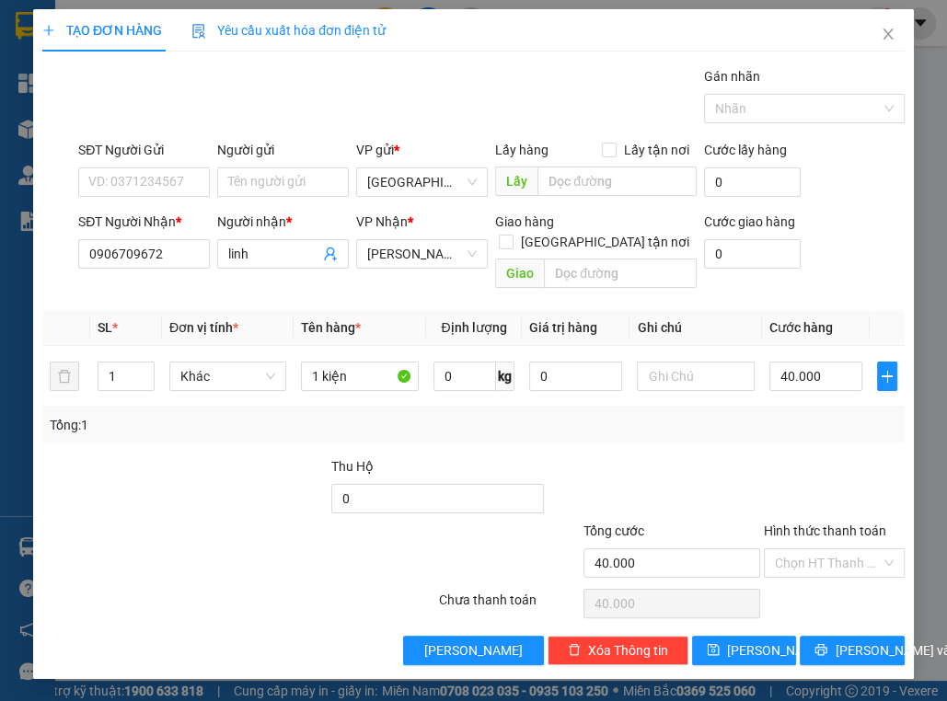
click at [835, 611] on div "Transit Pickup Surcharge Ids Transit Deliver Surcharge Ids Transit Deliver Surc…" at bounding box center [473, 365] width 862 height 599
click at [844, 641] on span "Lưu và In" at bounding box center [899, 651] width 129 height 20
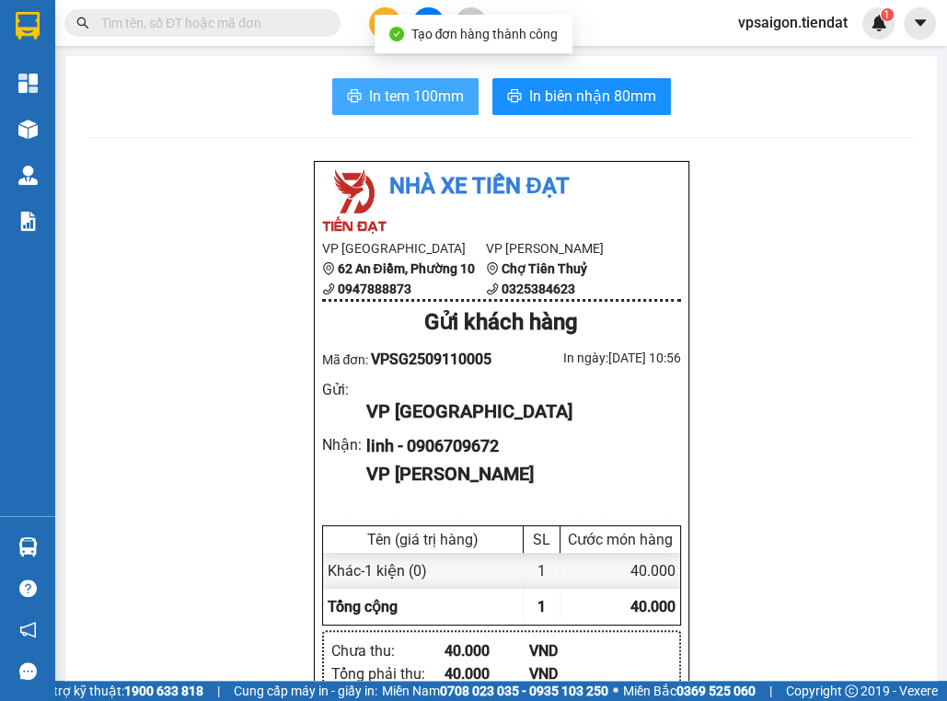
click at [401, 94] on span "In tem 100mm" at bounding box center [416, 96] width 95 height 23
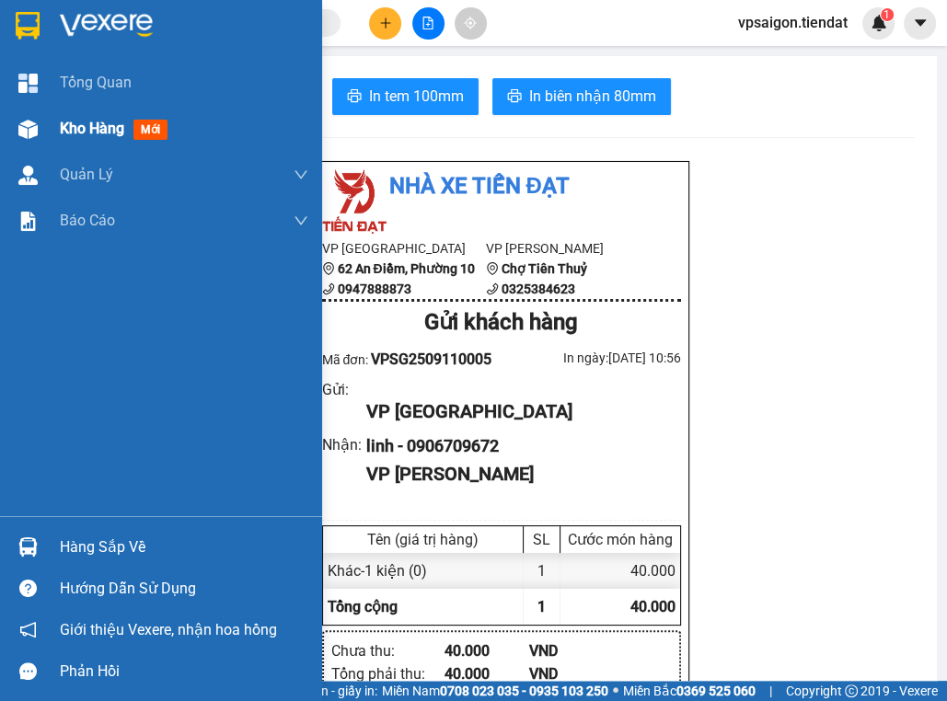
click at [103, 133] on span "Kho hàng" at bounding box center [92, 128] width 64 height 17
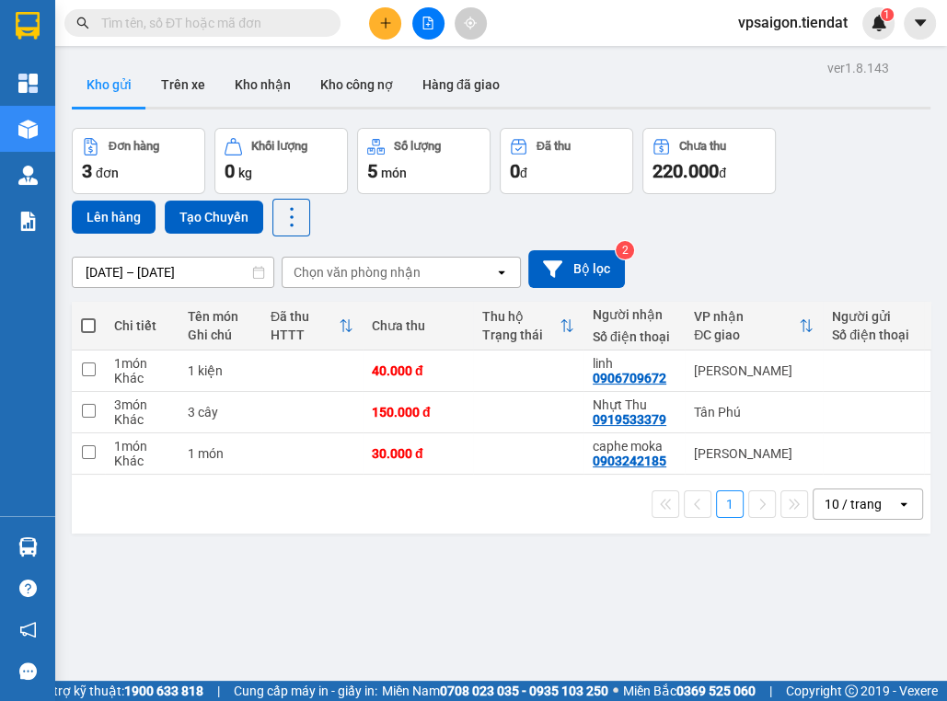
click at [432, 520] on div "1 10 / trang open" at bounding box center [501, 504] width 844 height 31
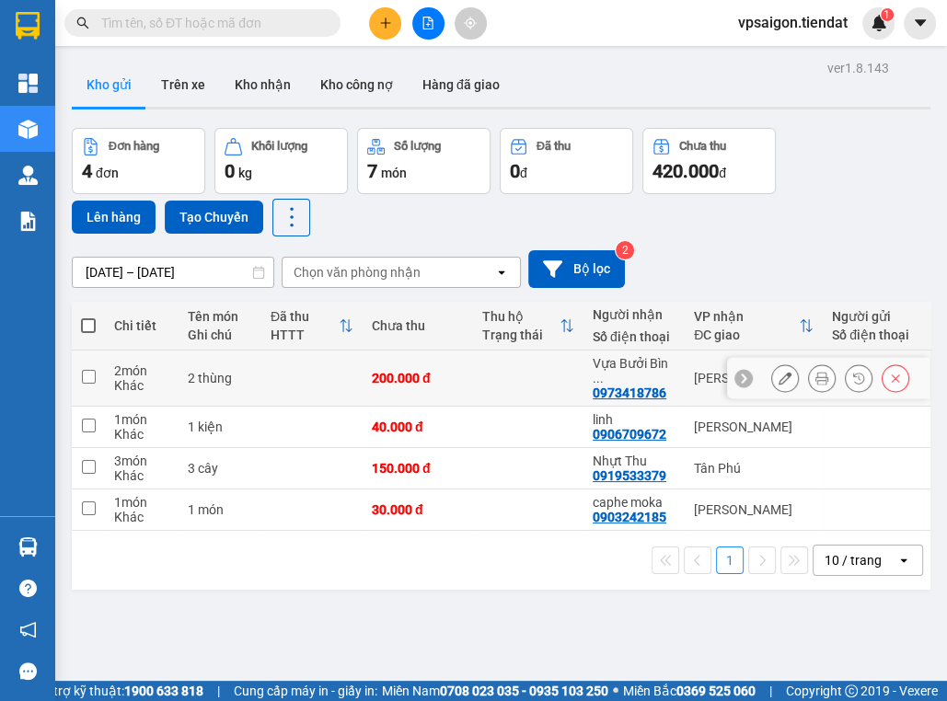
click at [815, 372] on icon at bounding box center [821, 378] width 13 height 13
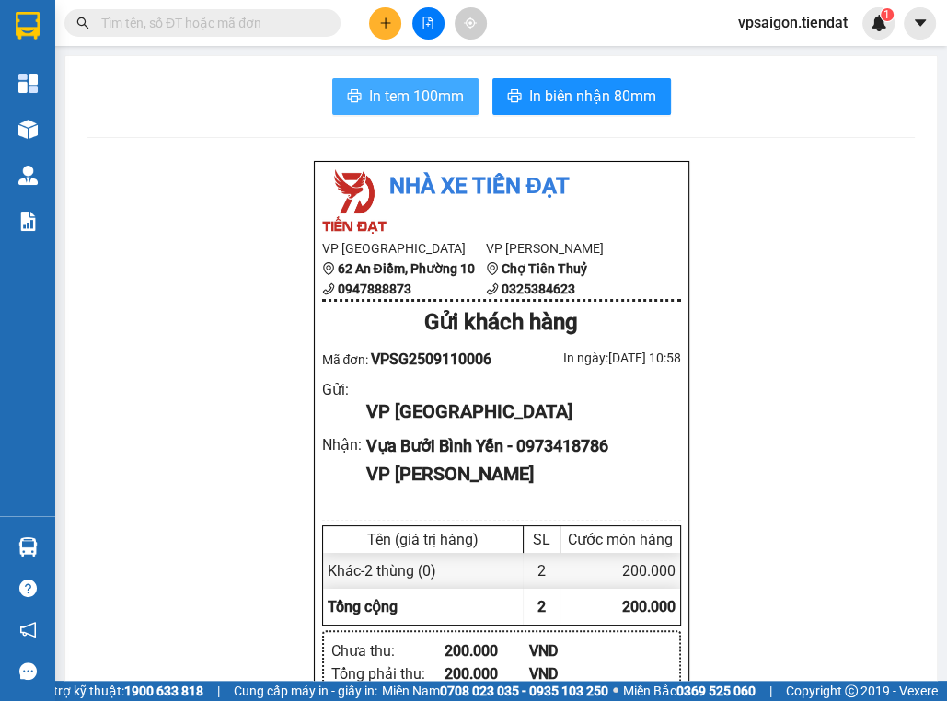
click at [392, 83] on button "In tem 100mm" at bounding box center [405, 96] width 146 height 37
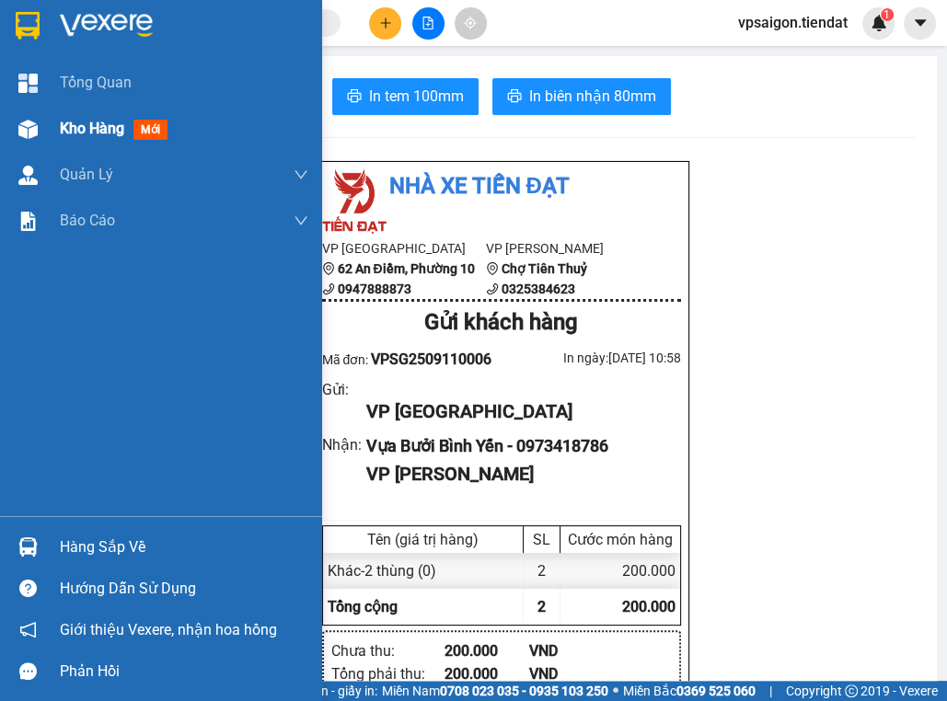
click at [53, 114] on div "Kho hàng mới" at bounding box center [161, 129] width 322 height 46
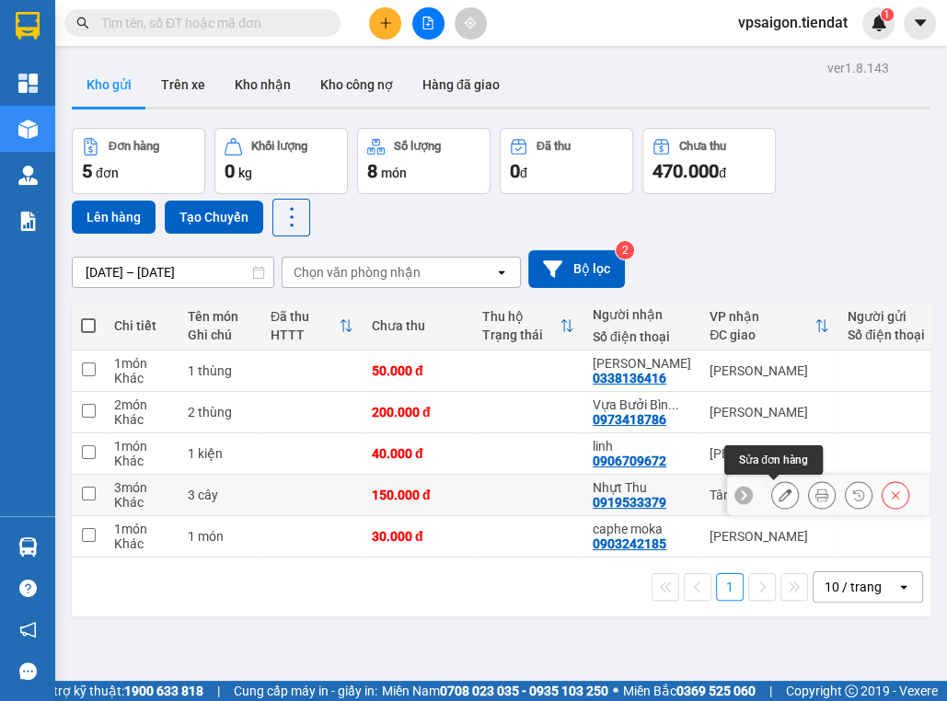
click at [780, 495] on button at bounding box center [785, 495] width 26 height 32
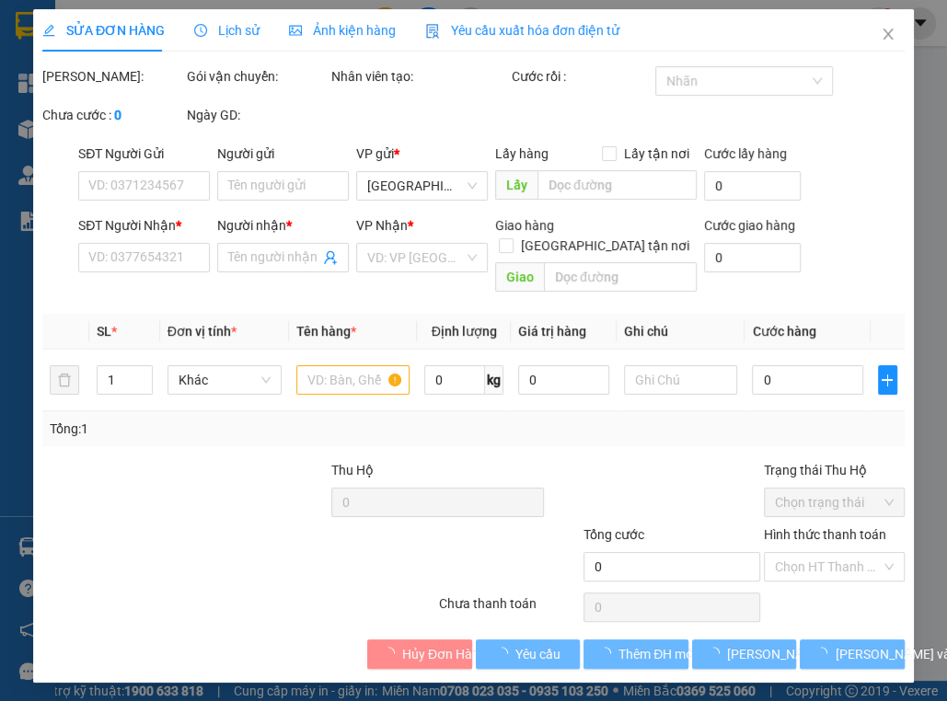
type input "0919533379"
type input "Nhựt Thu"
type input "150.000"
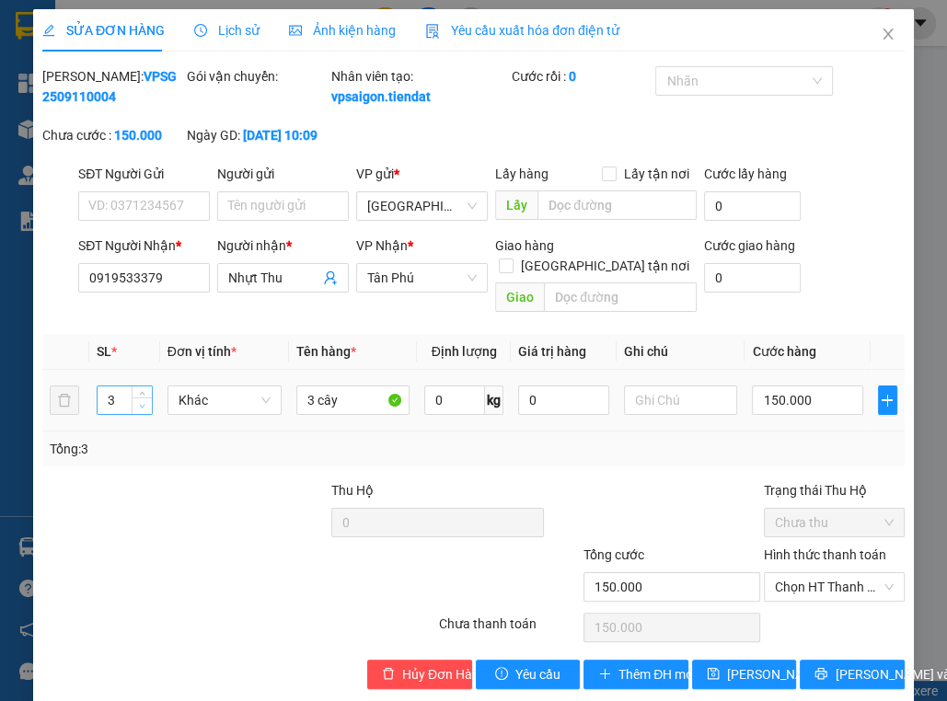
type input "2"
click at [143, 403] on icon "down" at bounding box center [142, 406] width 6 height 6
click at [309, 394] on input "3 cây" at bounding box center [353, 400] width 114 height 29
type input "2 cây"
click at [788, 410] on input "150.000" at bounding box center [807, 400] width 110 height 29
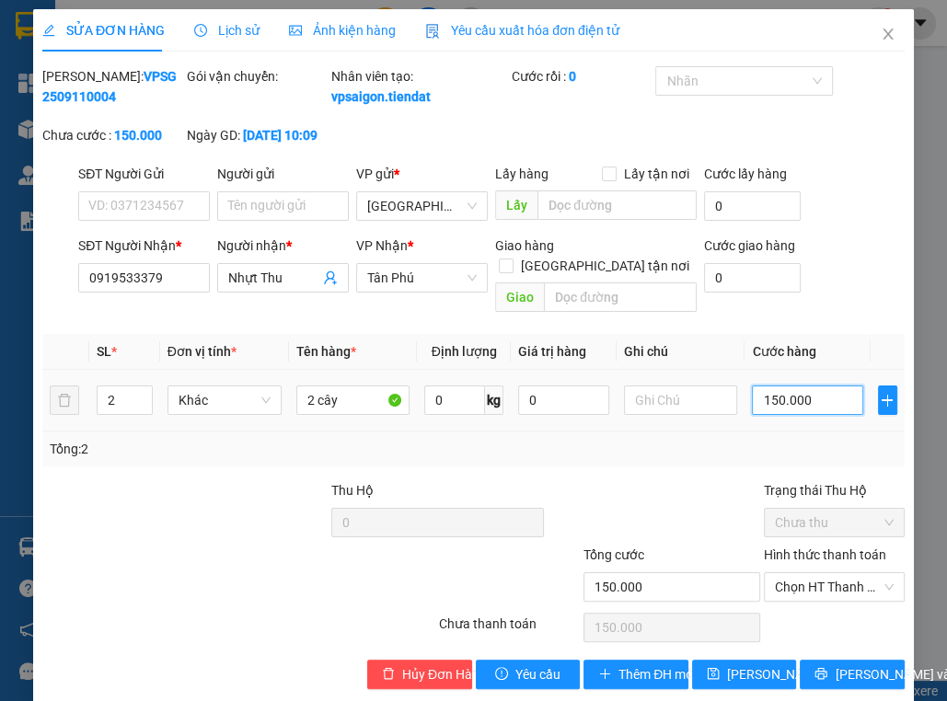
type input "1"
type input "10"
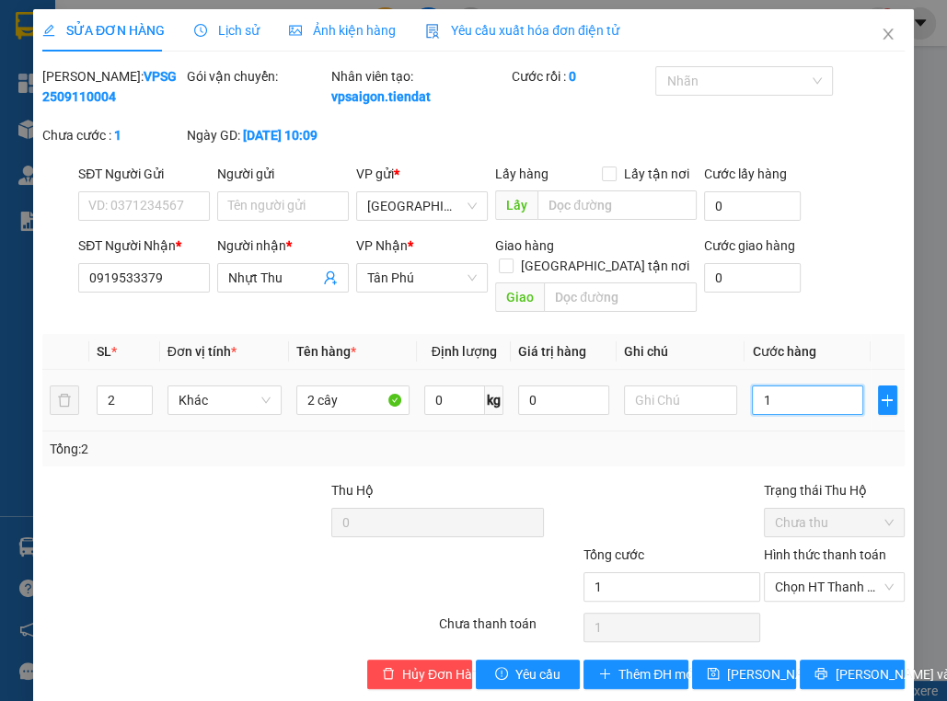
type input "10"
type input "100"
type input "100.000"
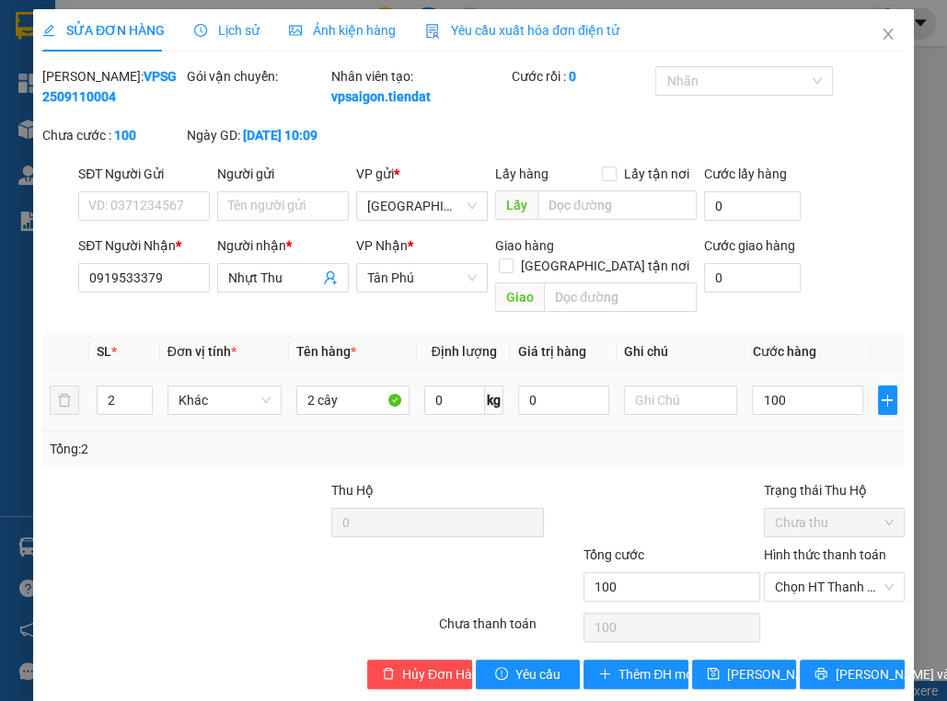
type input "100.000"
click at [722, 456] on div "Tổng: 2" at bounding box center [474, 449] width 848 height 20
click at [743, 657] on div "Total Paid Fee 0 Total UnPaid Fee 150.000 Cash Collection Total Fee Mã ĐH: VPSG…" at bounding box center [473, 377] width 862 height 623
click at [744, 674] on span "Lưu thay đổi" at bounding box center [800, 674] width 147 height 20
